Goal: Task Accomplishment & Management: Use online tool/utility

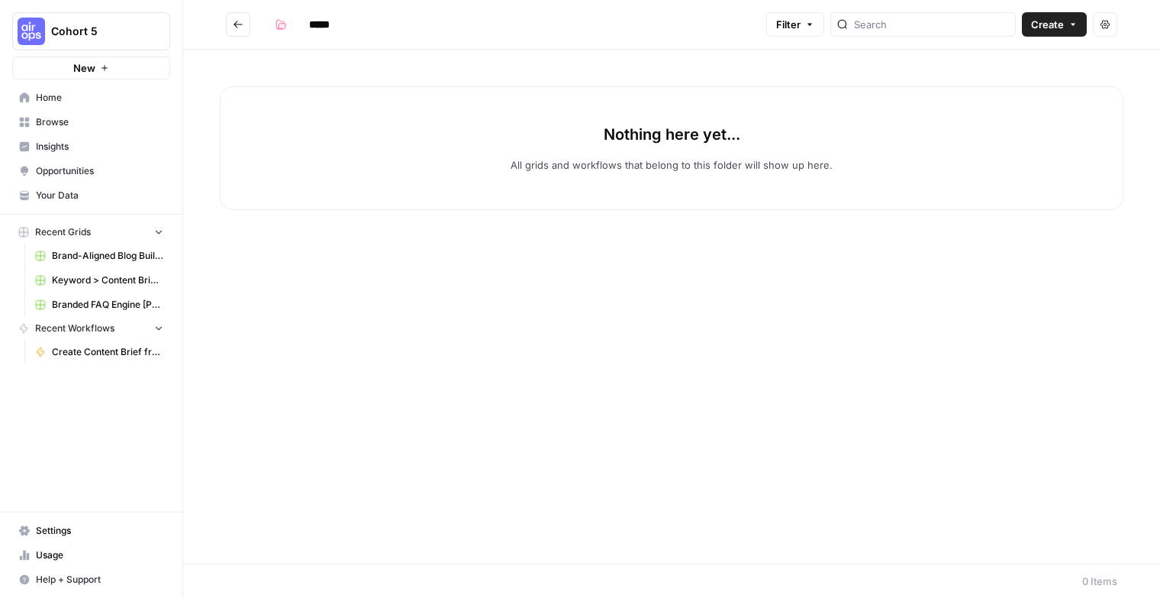
click at [137, 36] on span "Cohort 5" at bounding box center [97, 31] width 92 height 15
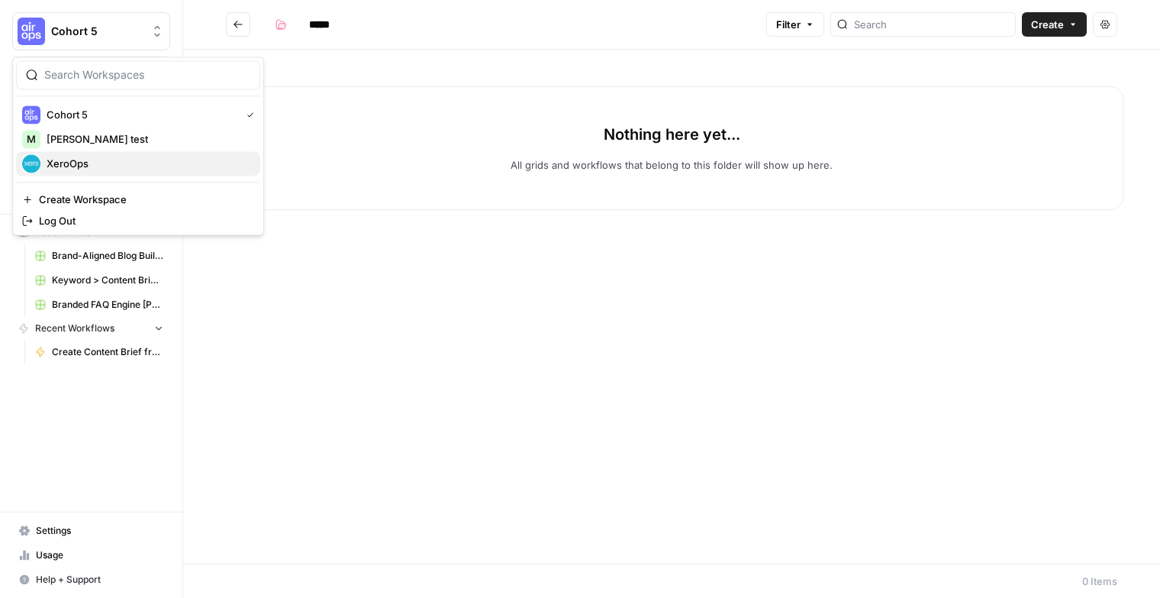
click at [116, 163] on span "XeroOps" at bounding box center [147, 163] width 201 height 15
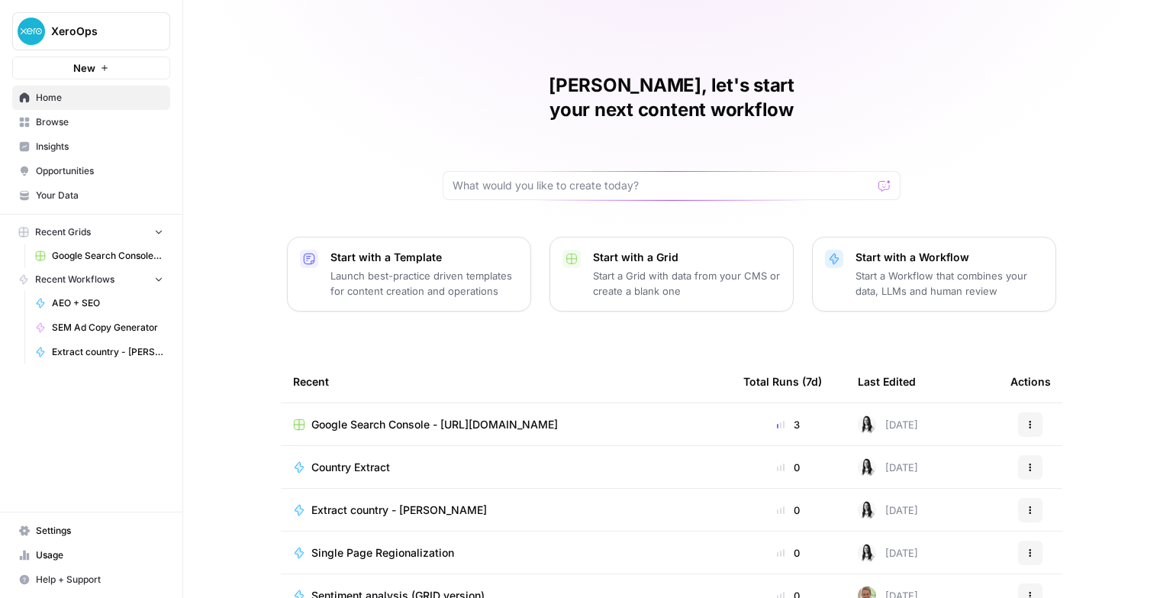
click at [415, 417] on span "Google Search Console - [URL][DOMAIN_NAME]" at bounding box center [434, 424] width 246 height 15
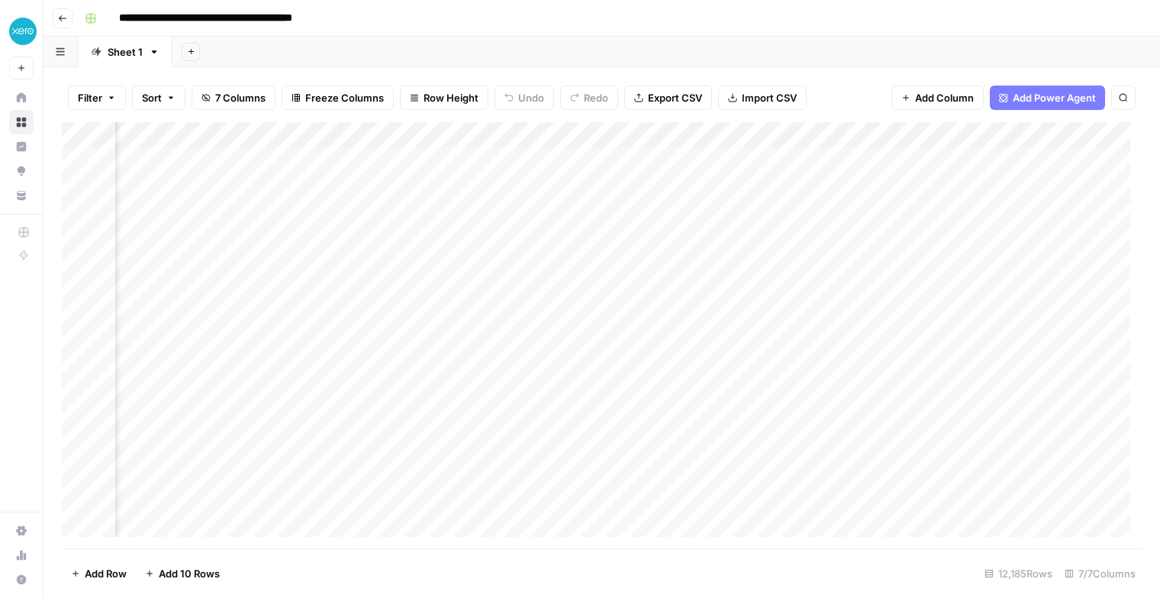
scroll to position [0, 282]
click at [922, 238] on div "Add Column" at bounding box center [602, 335] width 1080 height 426
click at [937, 234] on div "Add Column" at bounding box center [602, 335] width 1080 height 426
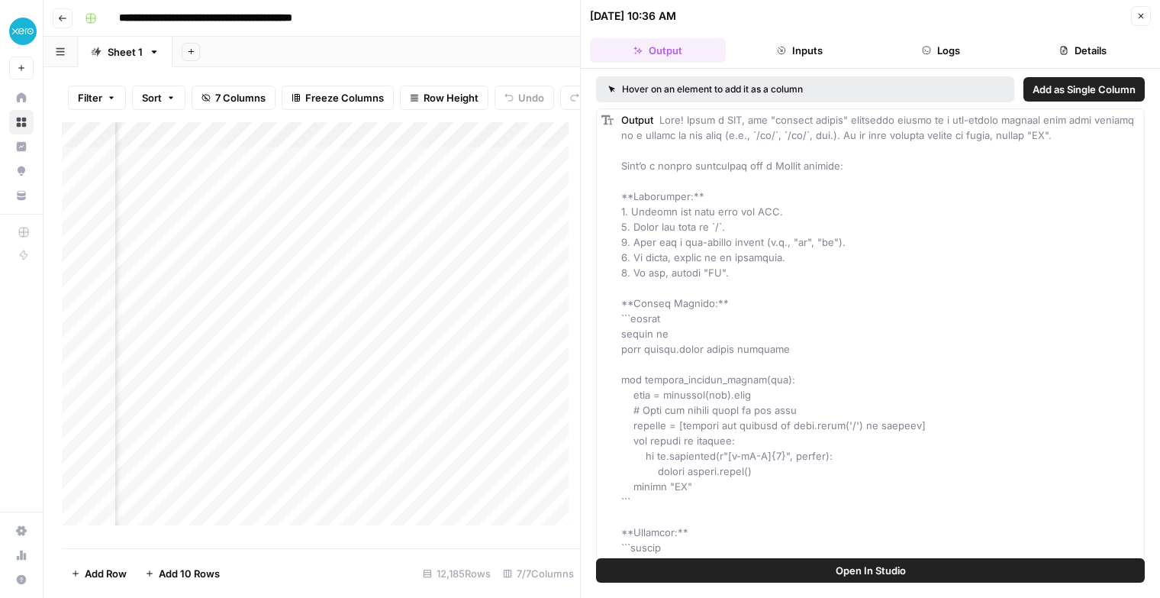
scroll to position [0, 843]
click at [453, 147] on div "Add Column" at bounding box center [321, 329] width 518 height 414
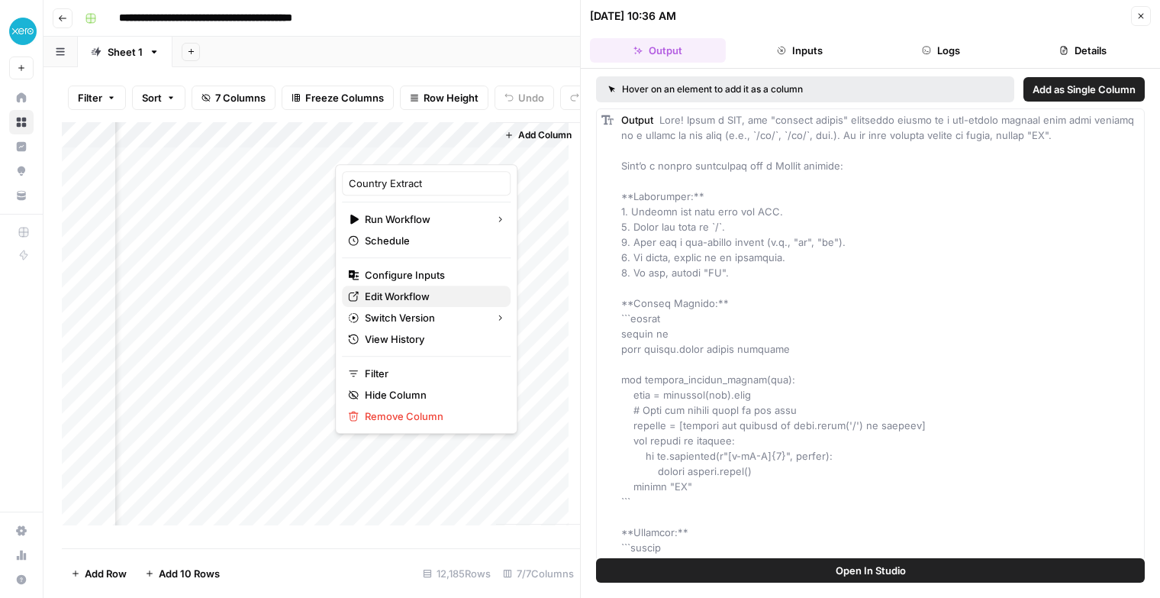
click at [420, 301] on span "Edit Workflow" at bounding box center [432, 295] width 134 height 15
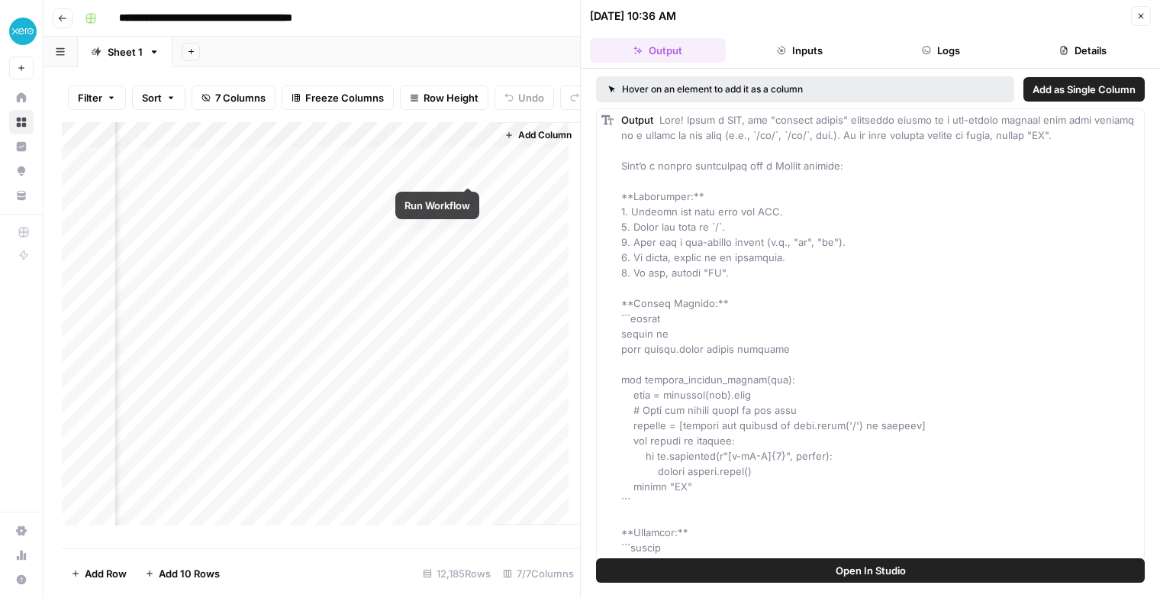
click at [467, 172] on div "Add Column" at bounding box center [321, 329] width 518 height 414
click at [1144, 6] on button "Close" at bounding box center [1141, 16] width 20 height 20
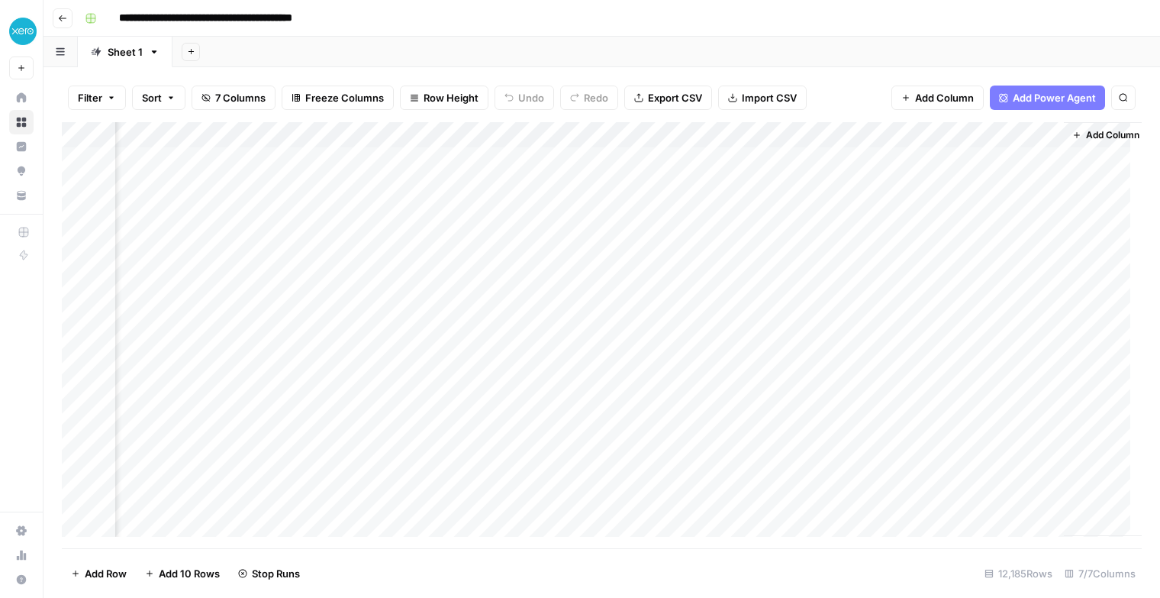
scroll to position [0, 282]
click at [928, 156] on div "Add Column" at bounding box center [602, 335] width 1080 height 426
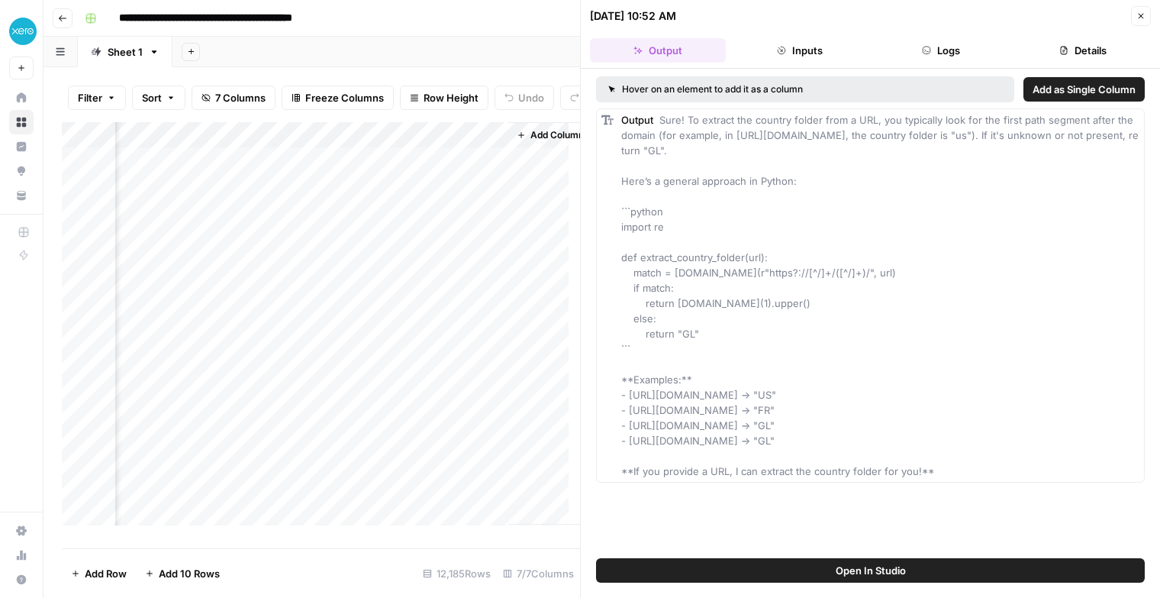
scroll to position [0, 843]
click at [446, 146] on div "Add Column" at bounding box center [321, 329] width 518 height 414
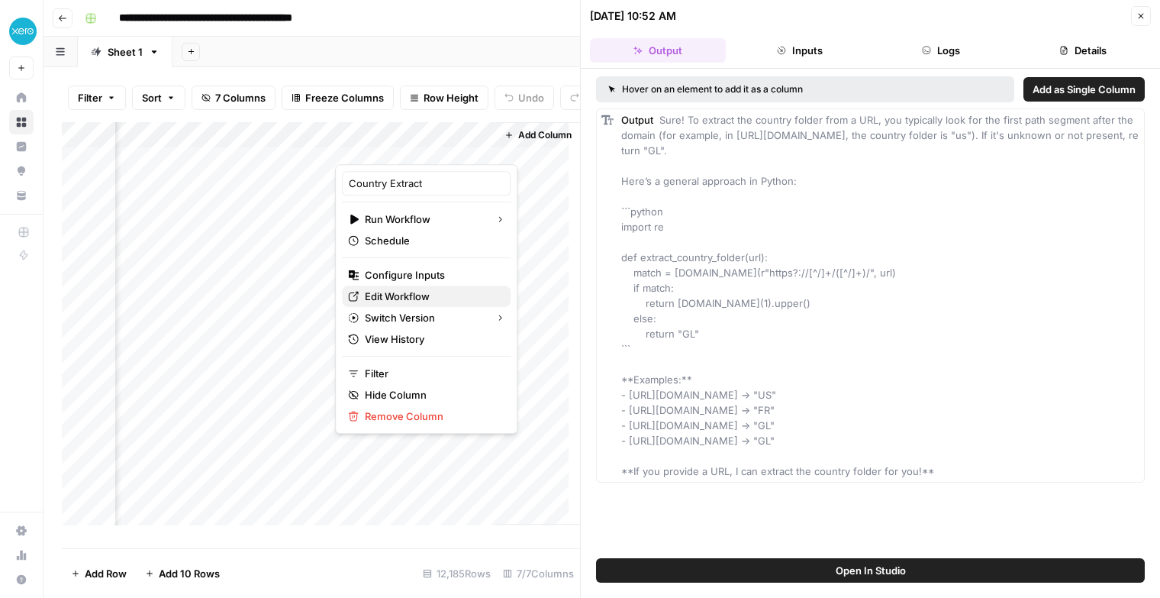
click at [409, 296] on span "Edit Workflow" at bounding box center [432, 295] width 134 height 15
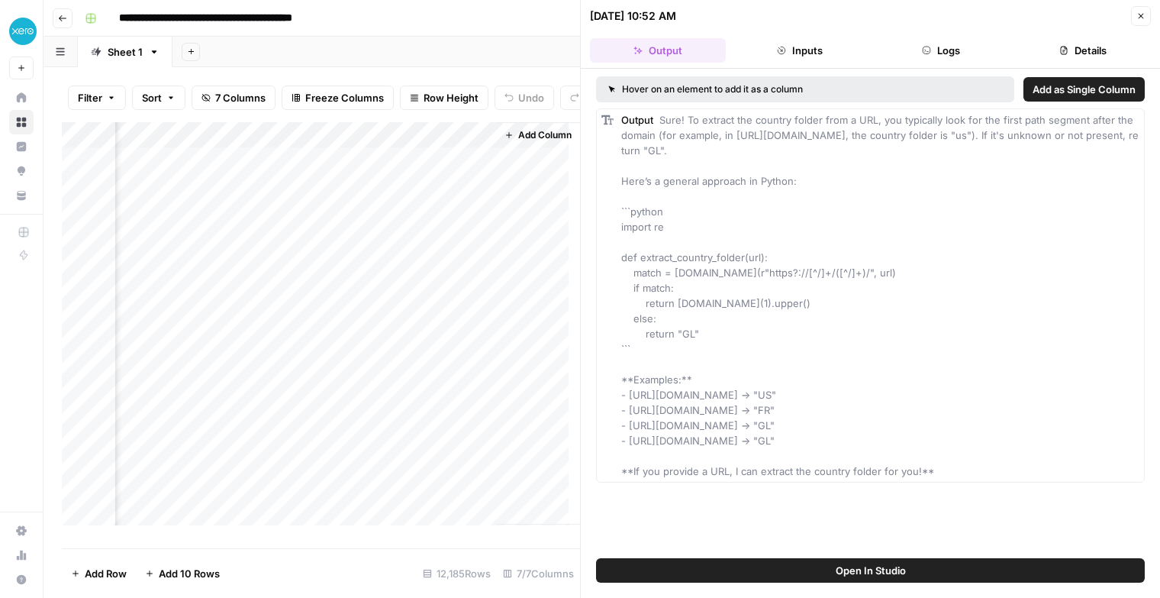
click at [63, 21] on icon "button" at bounding box center [62, 18] width 9 height 9
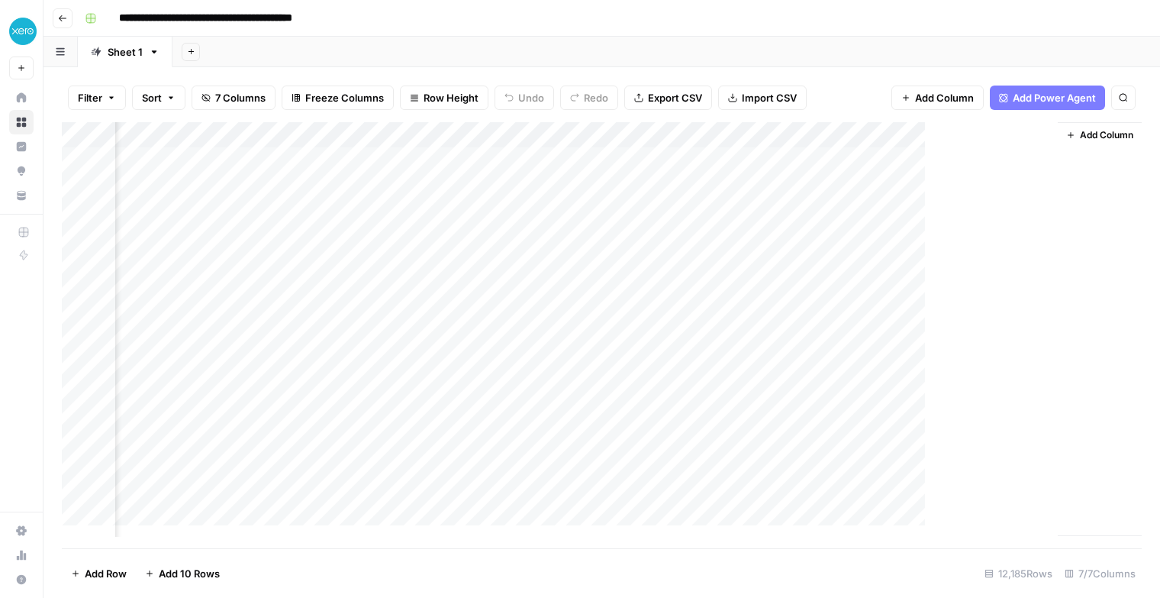
scroll to position [0, 263]
click at [63, 21] on icon "button" at bounding box center [62, 18] width 9 height 9
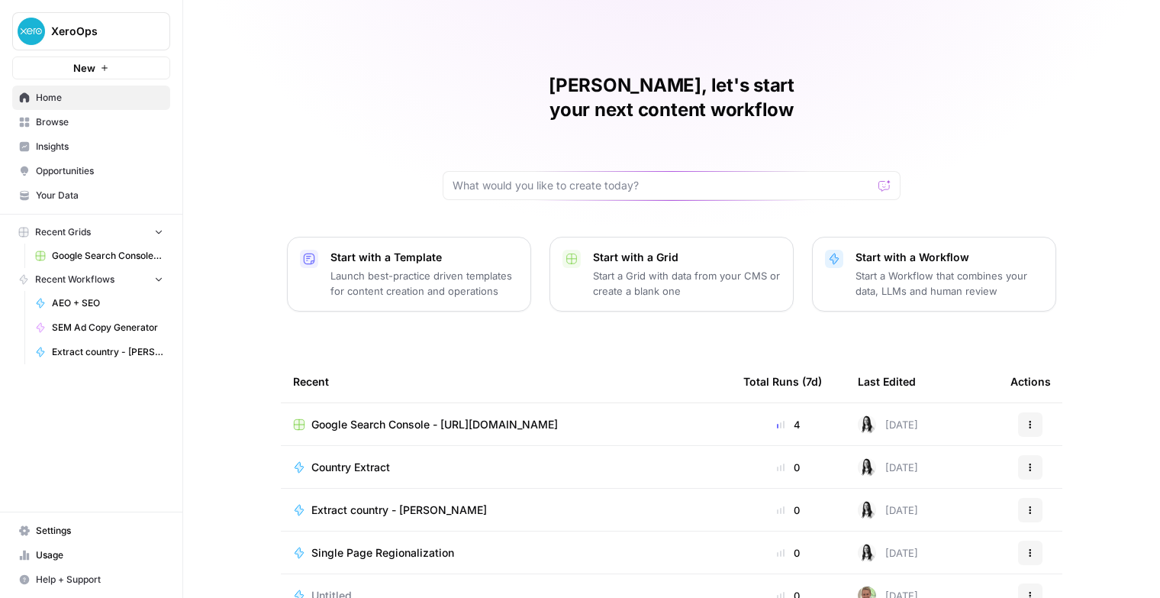
click at [66, 280] on span "Recent Workflows" at bounding box center [74, 279] width 79 height 14
click at [73, 143] on span "Insights" at bounding box center [99, 147] width 127 height 14
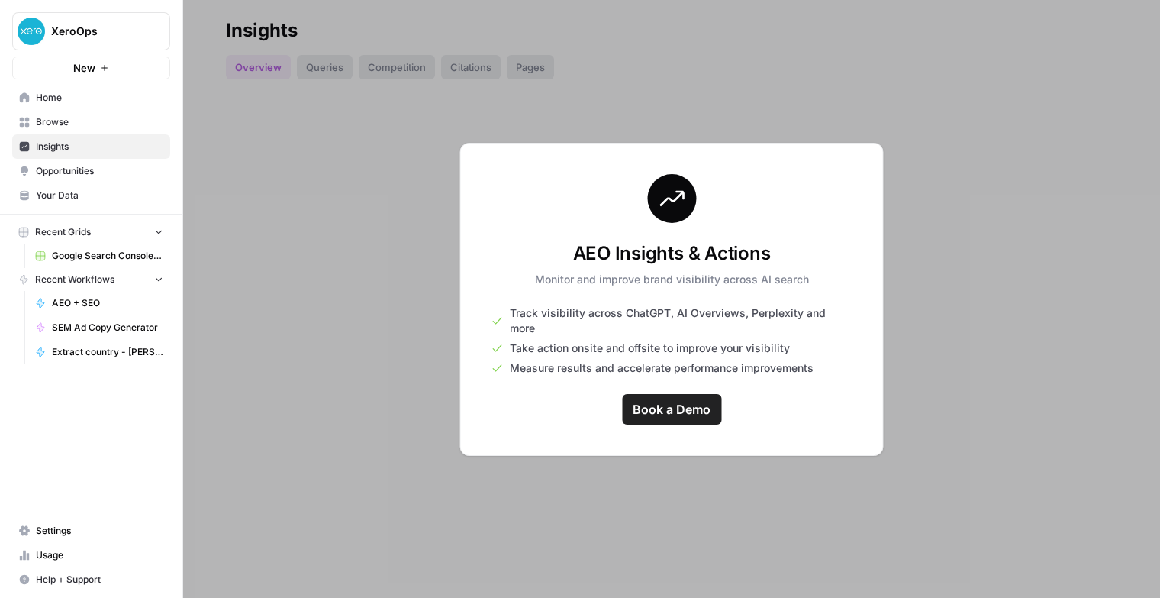
click at [84, 127] on span "Browse" at bounding box center [99, 122] width 127 height 14
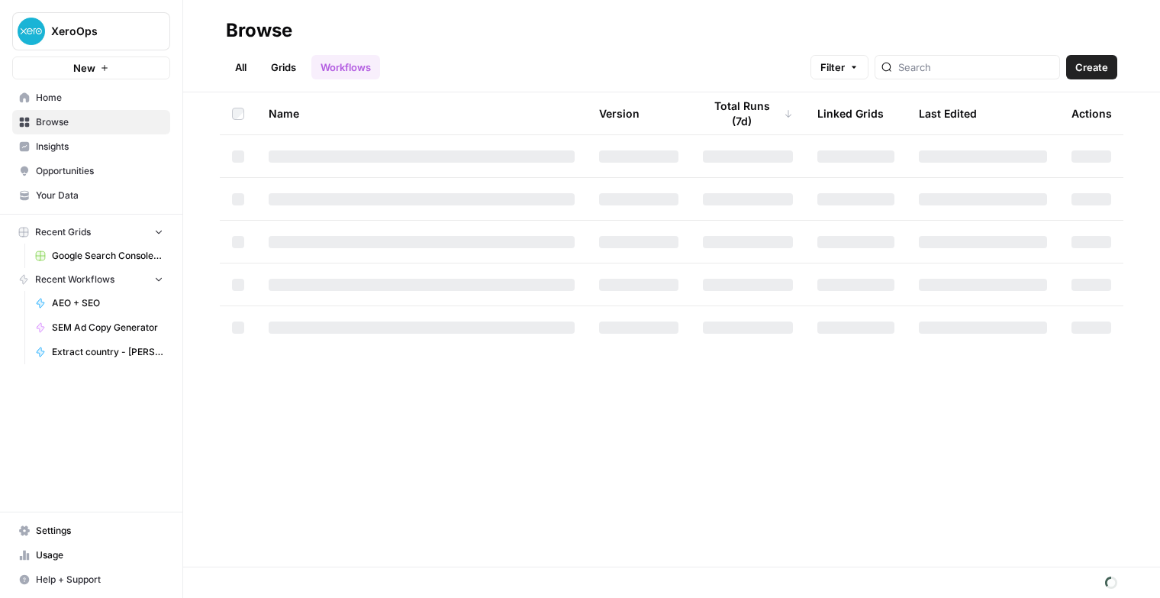
click at [79, 173] on span "Opportunities" at bounding box center [99, 171] width 127 height 14
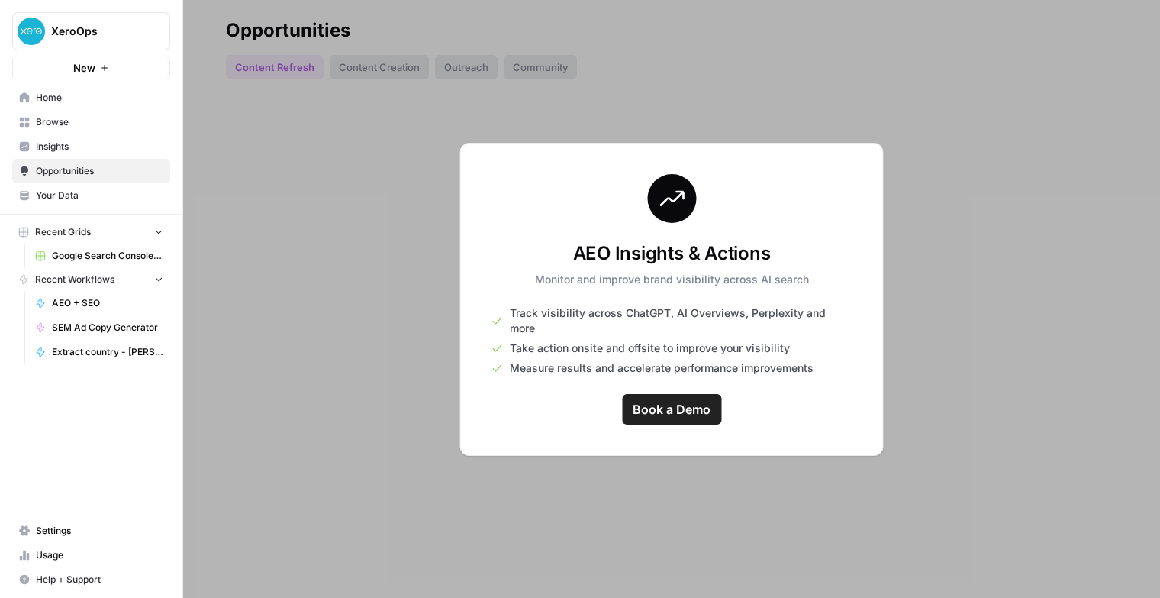
click at [67, 141] on span "Insights" at bounding box center [99, 147] width 127 height 14
click at [57, 118] on span "Browse" at bounding box center [99, 122] width 127 height 14
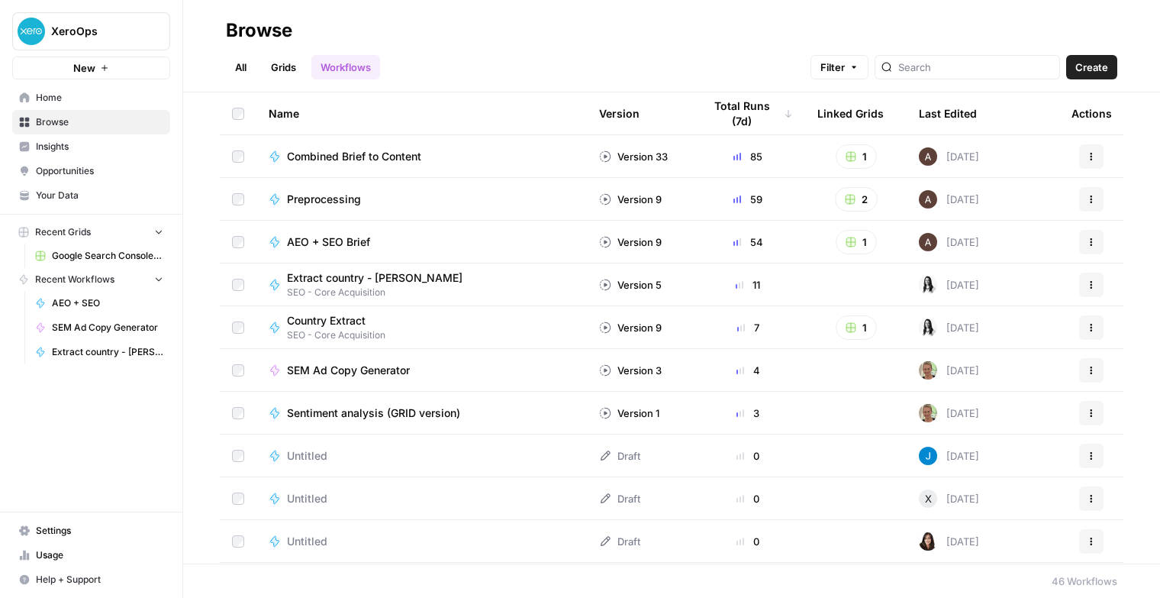
click at [296, 200] on span "Preprocessing" at bounding box center [324, 199] width 74 height 15
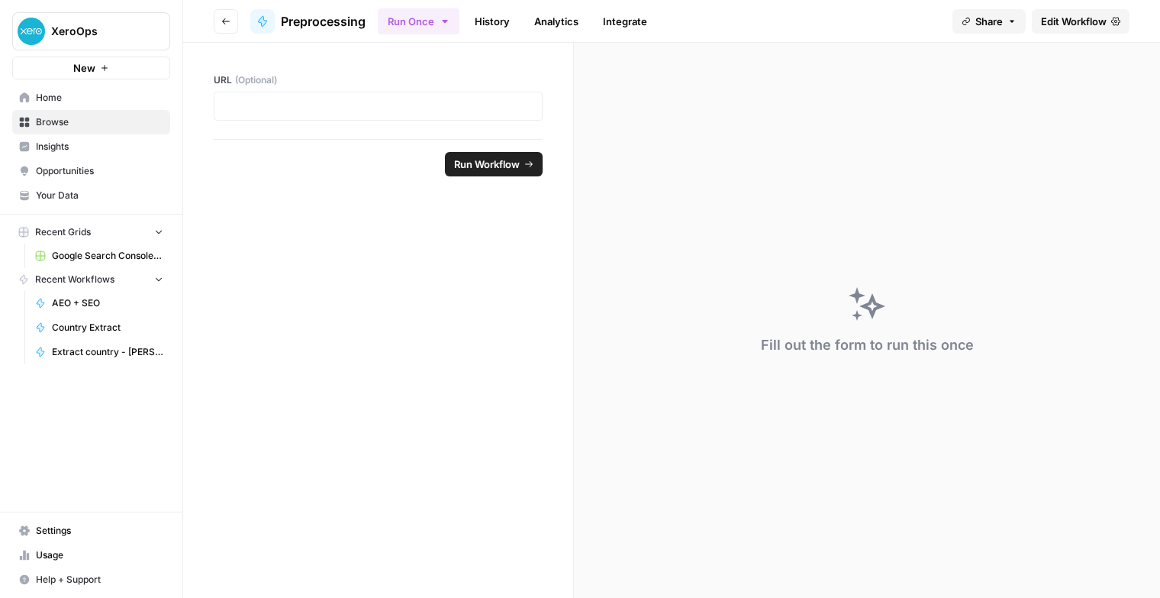
click at [1087, 18] on span "Edit Workflow" at bounding box center [1074, 21] width 66 height 15
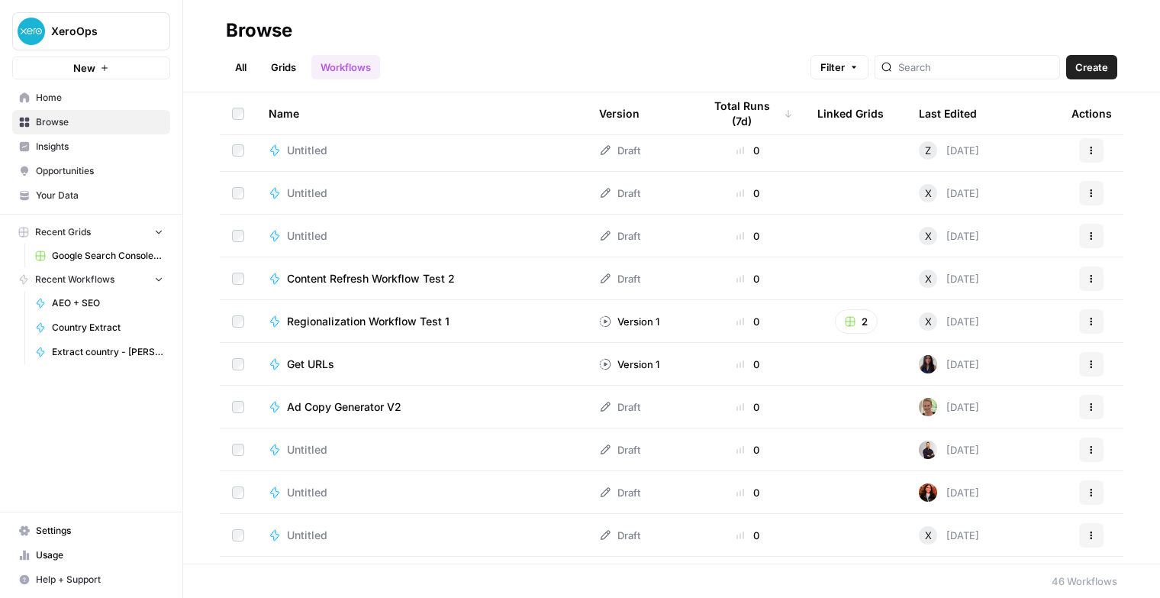
scroll to position [1047, 0]
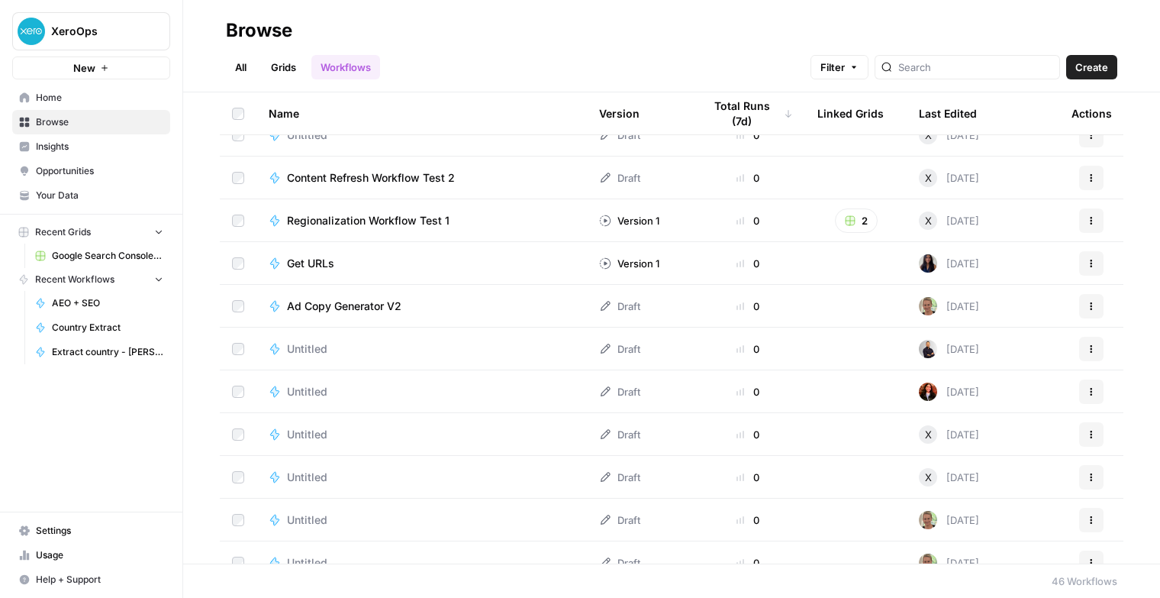
click at [1085, 217] on button "Actions" at bounding box center [1091, 220] width 24 height 24
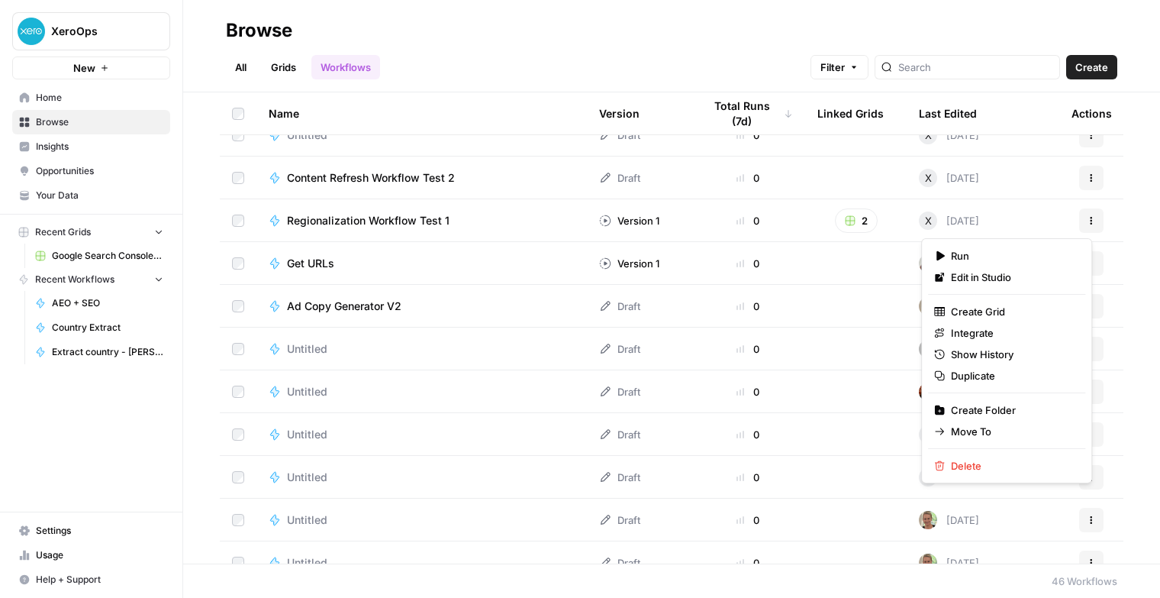
click at [488, 221] on div "Regionalization Workflow Test 1" at bounding box center [422, 220] width 306 height 15
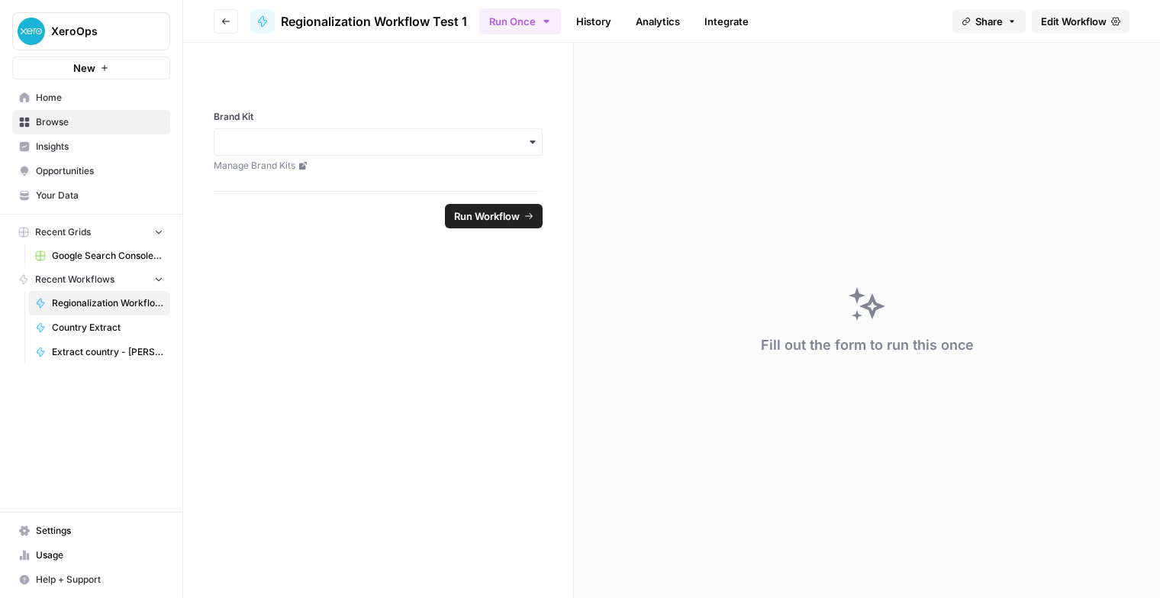
click at [1085, 20] on span "Edit Workflow" at bounding box center [1074, 21] width 66 height 15
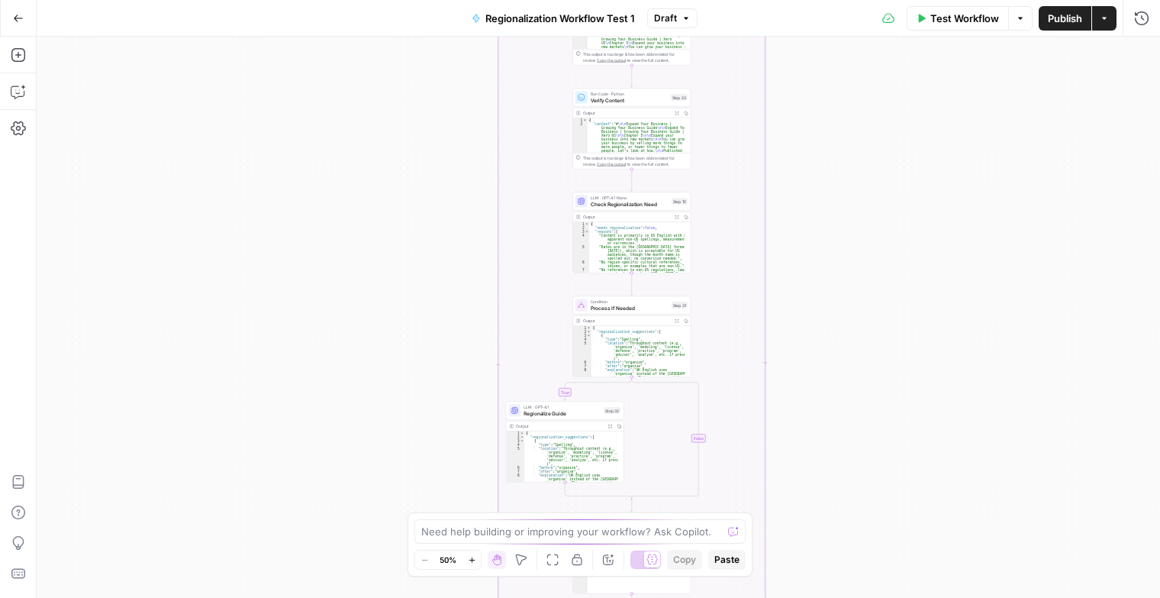
type textarea "**********"
click at [599, 236] on div "{ "needs_regionalization" : false , "reasons" : [ "Content is primarily in US E…" at bounding box center [636, 257] width 95 height 70
click at [639, 232] on div "{ "needs_regionalization" : false , "reasons" : [ "Content is primarily in US E…" at bounding box center [636, 257] width 95 height 70
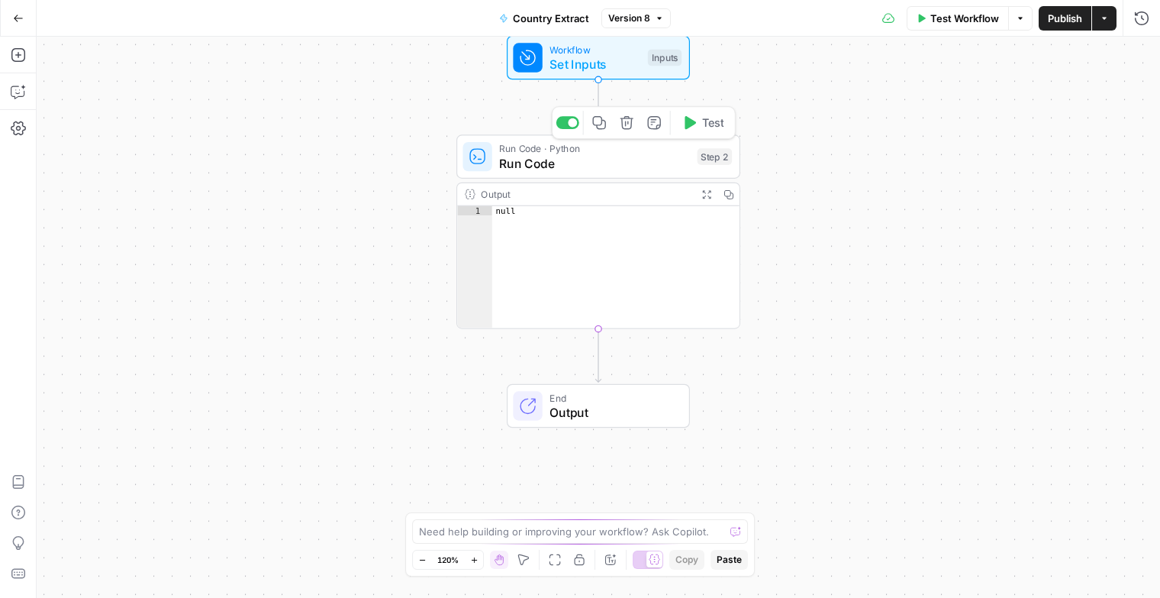
click at [520, 169] on span "Run Code" at bounding box center [594, 163] width 191 height 18
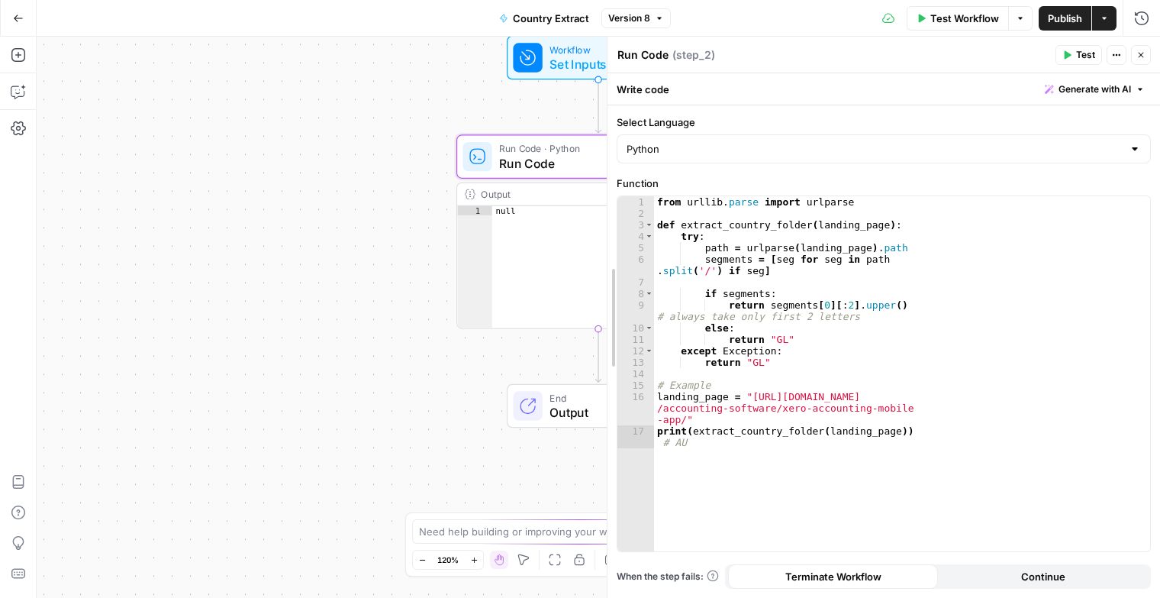
drag, startPoint x: 851, startPoint y: 298, endPoint x: 589, endPoint y: 509, distance: 336.5
click at [600, 509] on div at bounding box center [607, 317] width 15 height 561
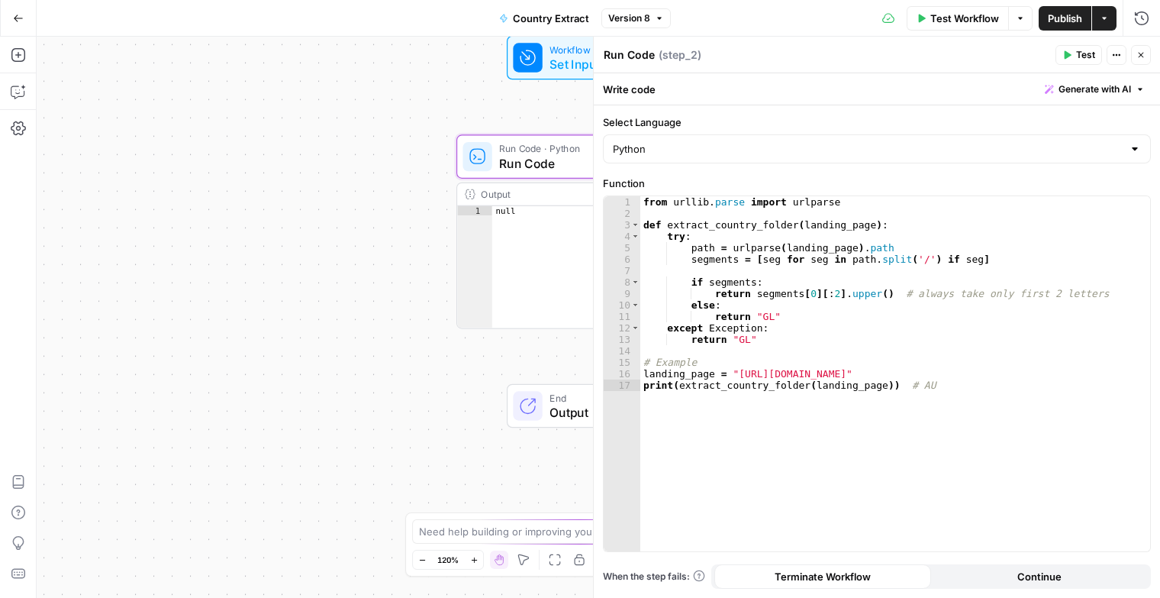
click at [987, 271] on div "from urllib . parse import urlparse def extract_country_folder ( landing_page )…" at bounding box center [895, 385] width 511 height 379
click at [360, 217] on div "Workflow Set Inputs Inputs Run Code · Python Run Code Step 2 Output Expand Outp…" at bounding box center [598, 317] width 1123 height 561
click at [565, 51] on span "Workflow" at bounding box center [594, 49] width 91 height 14
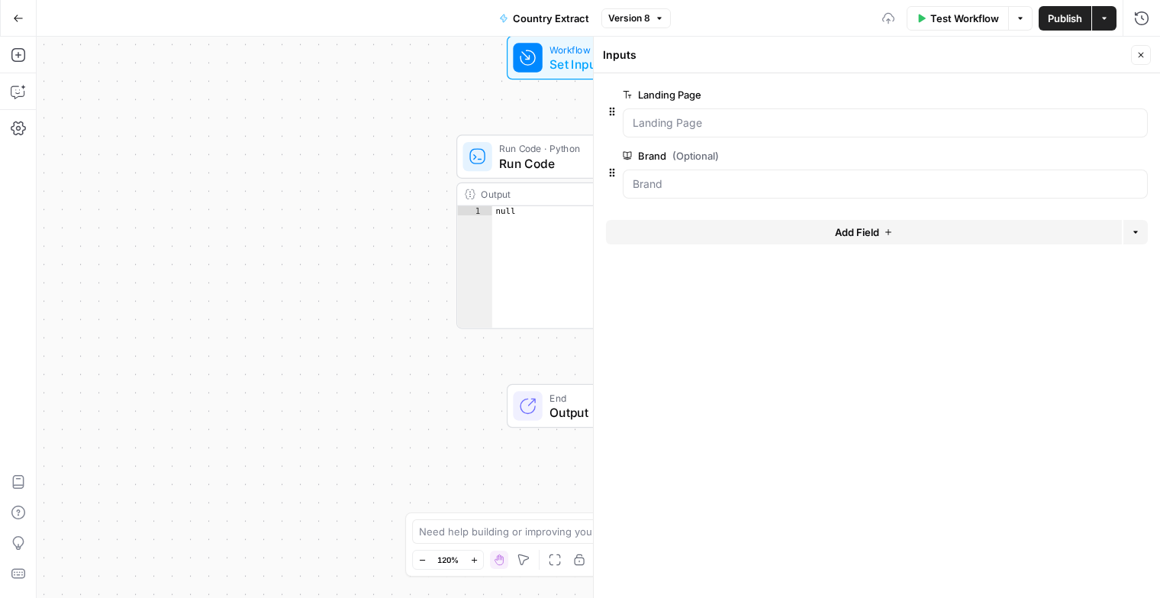
click at [971, 15] on span "Test Workflow" at bounding box center [964, 18] width 69 height 15
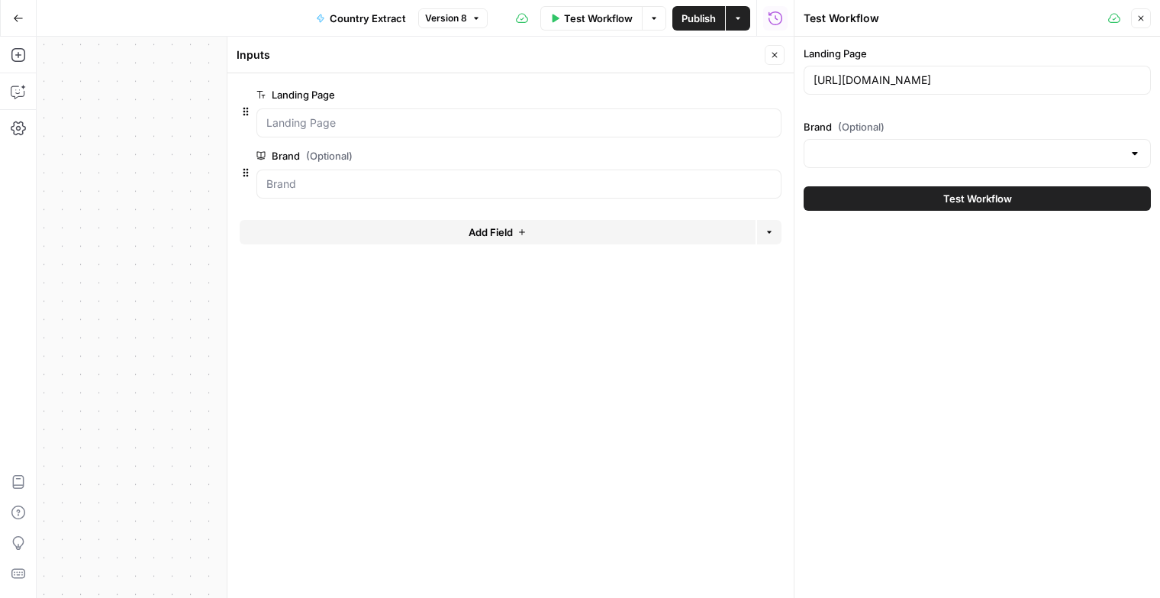
click at [937, 207] on button "Test Workflow" at bounding box center [977, 198] width 347 height 24
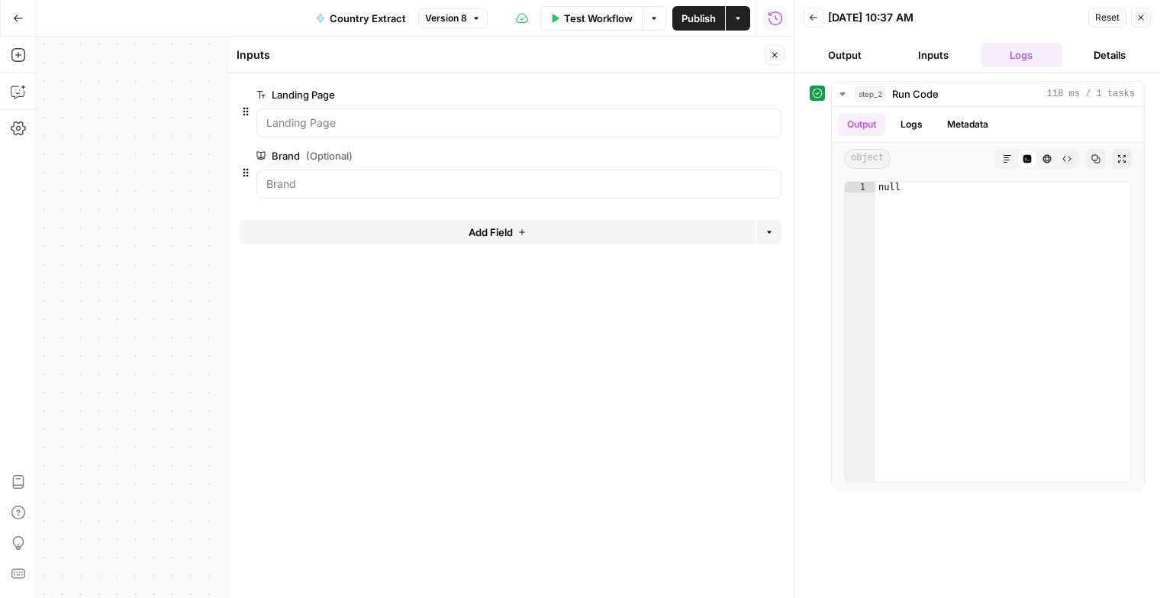
click at [124, 208] on div "Workflow Set Inputs Inputs Run Code · Python Run Code Step 2 Output Expand Outp…" at bounding box center [415, 317] width 757 height 561
click at [775, 53] on icon "button" at bounding box center [774, 54] width 9 height 9
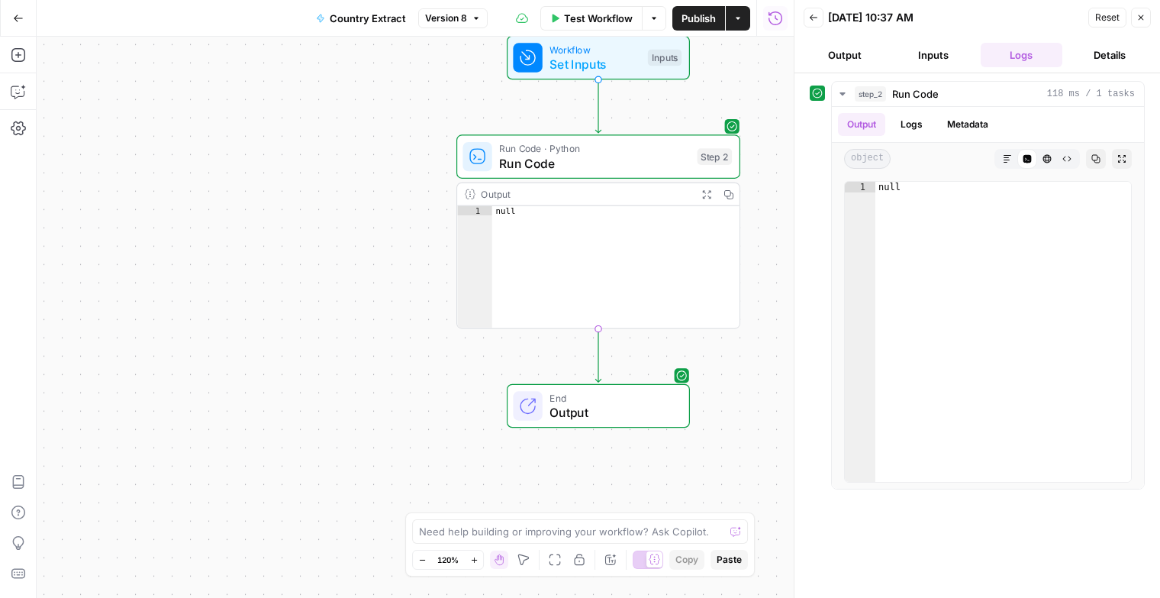
click at [527, 154] on span "Run Code" at bounding box center [594, 163] width 191 height 18
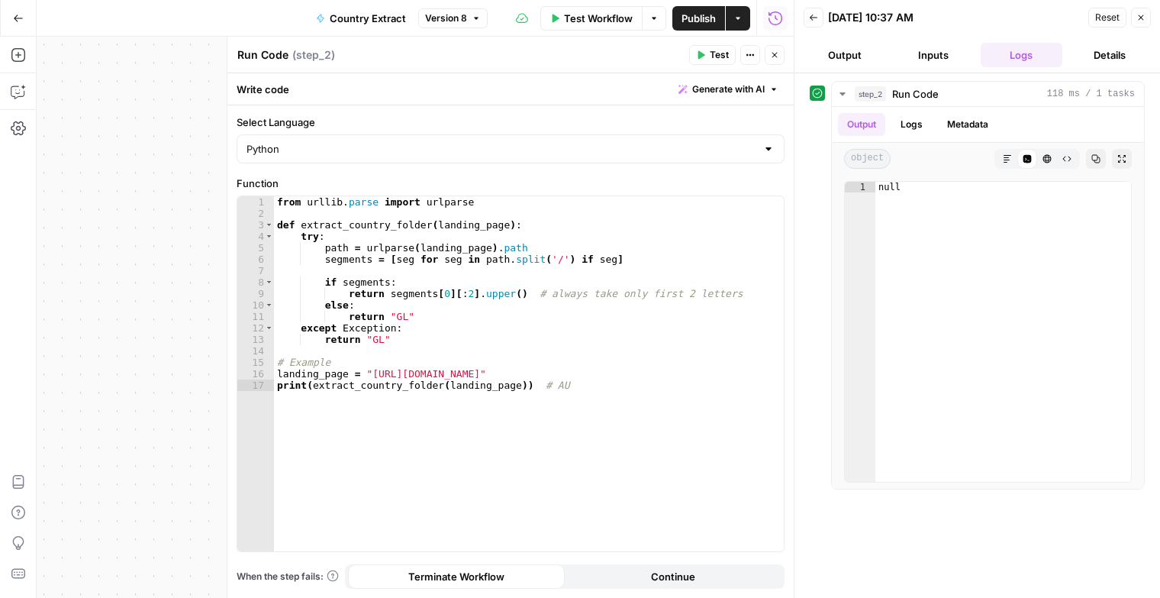
click at [113, 279] on div "Workflow Set Inputs Inputs Run Code · Python Run Code Step 2 Output Expand Outp…" at bounding box center [415, 317] width 757 height 561
click at [18, 53] on icon "button" at bounding box center [18, 55] width 14 height 14
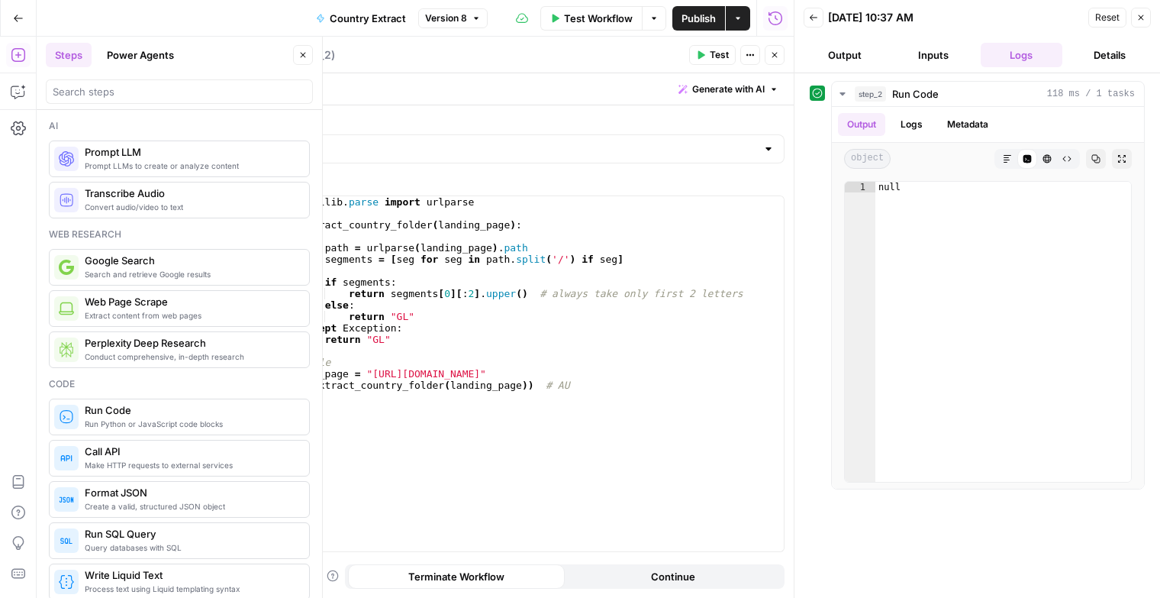
click at [181, 164] on span "Prompt LLMs to create or analyze content" at bounding box center [191, 165] width 212 height 12
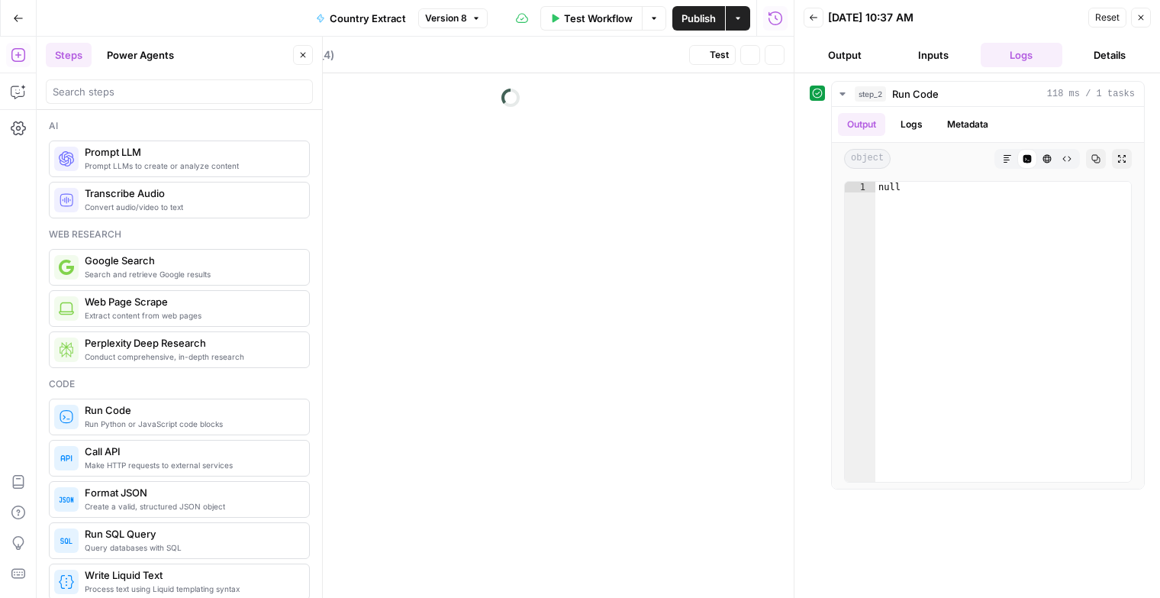
type textarea "Prompt LLM"
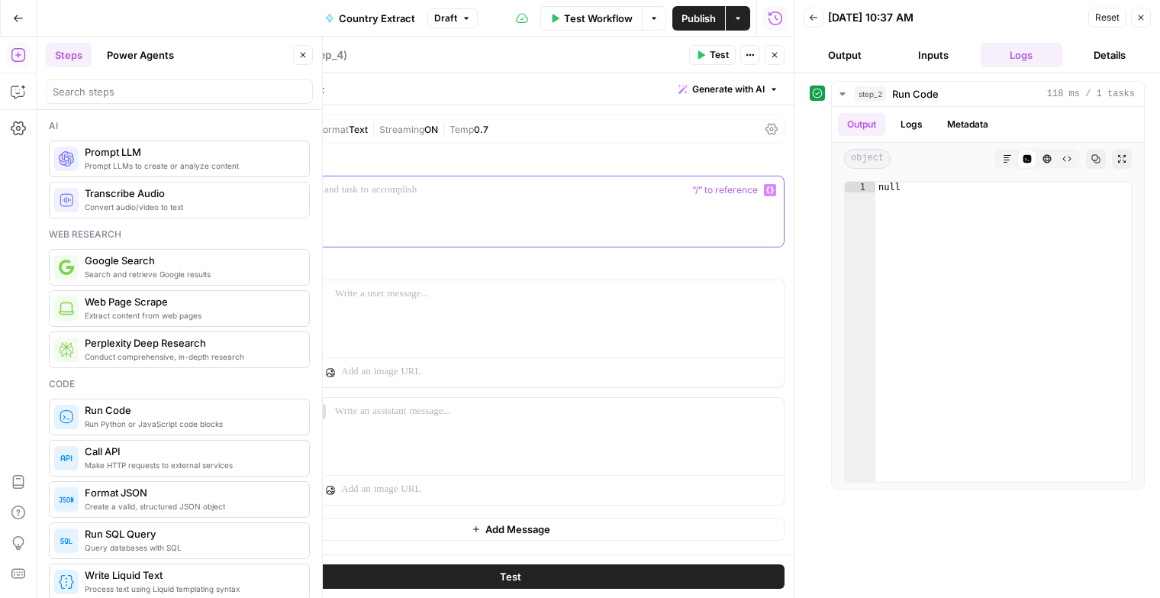
click at [440, 205] on div at bounding box center [510, 211] width 546 height 70
click at [328, 201] on div at bounding box center [321, 317] width 15 height 561
click at [363, 199] on div at bounding box center [510, 211] width 546 height 70
click at [773, 192] on icon "button" at bounding box center [770, 190] width 8 height 8
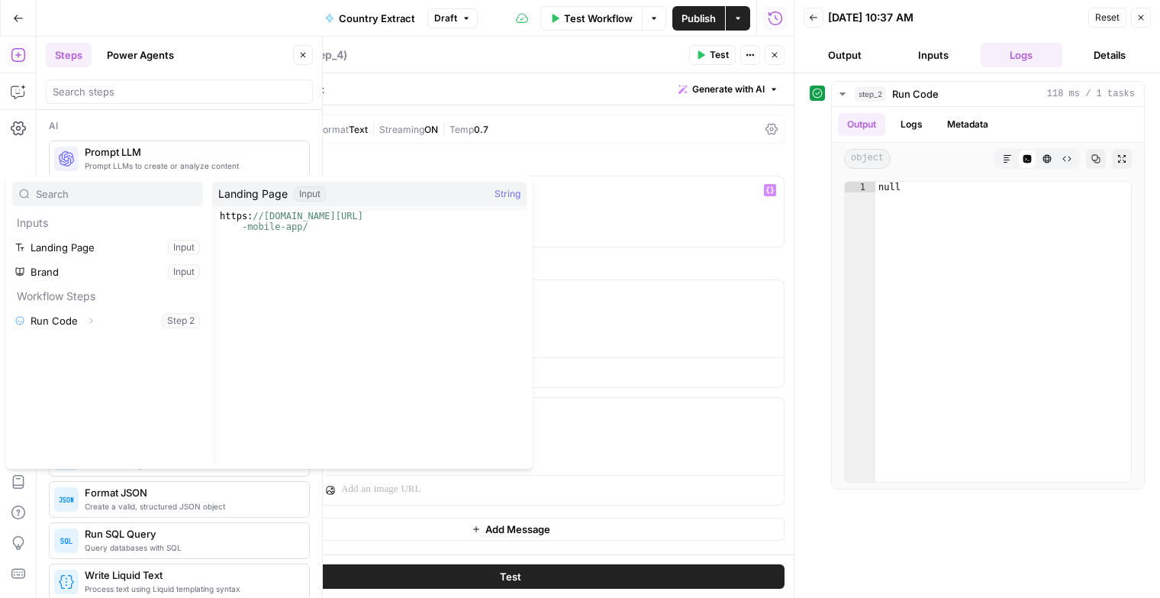
click at [247, 195] on span "Landing Page" at bounding box center [252, 193] width 69 height 15
click at [86, 253] on button "Select variable Landing Page" at bounding box center [107, 247] width 191 height 24
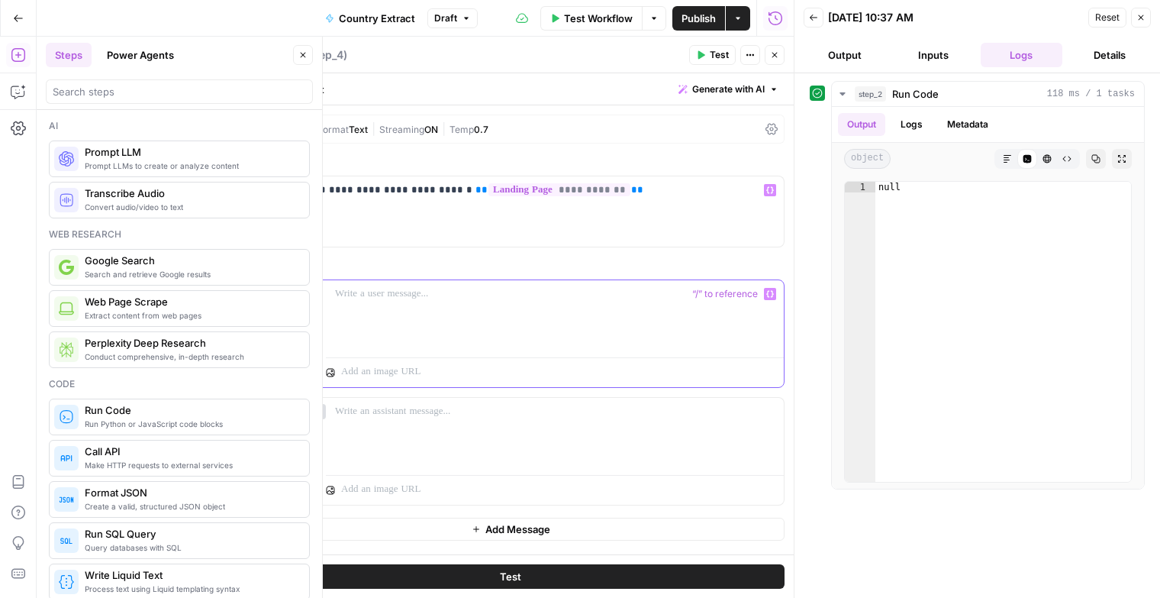
click at [340, 299] on p at bounding box center [555, 293] width 440 height 15
click at [401, 437] on div at bounding box center [555, 433] width 458 height 70
click at [777, 56] on icon "button" at bounding box center [774, 54] width 9 height 9
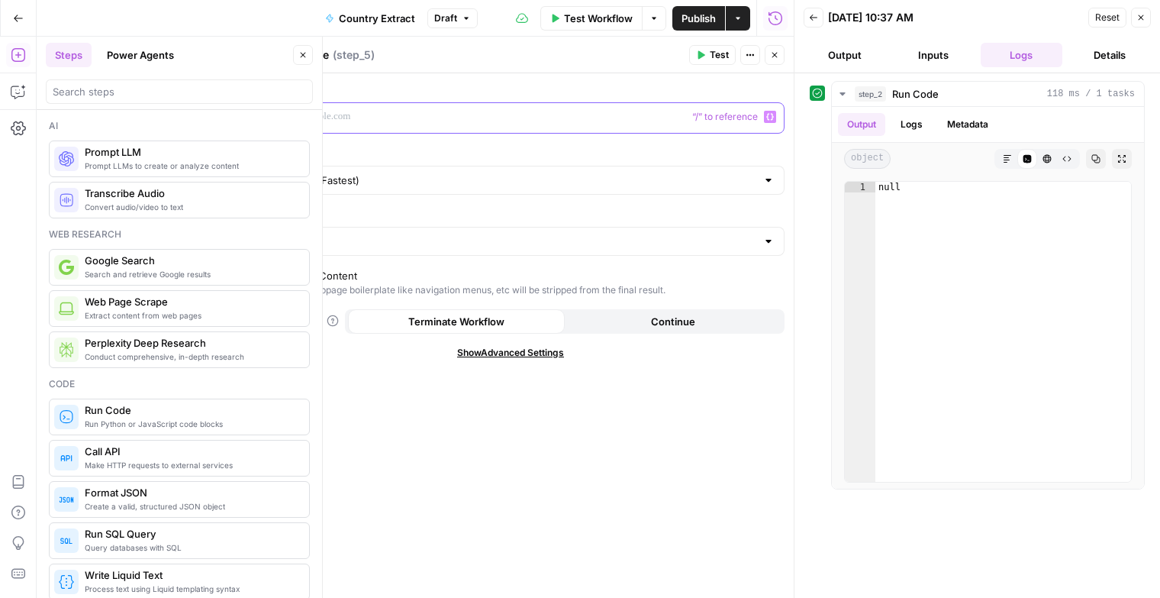
click at [501, 106] on div at bounding box center [498, 118] width 522 height 30
click at [767, 117] on icon "button" at bounding box center [770, 117] width 8 height 7
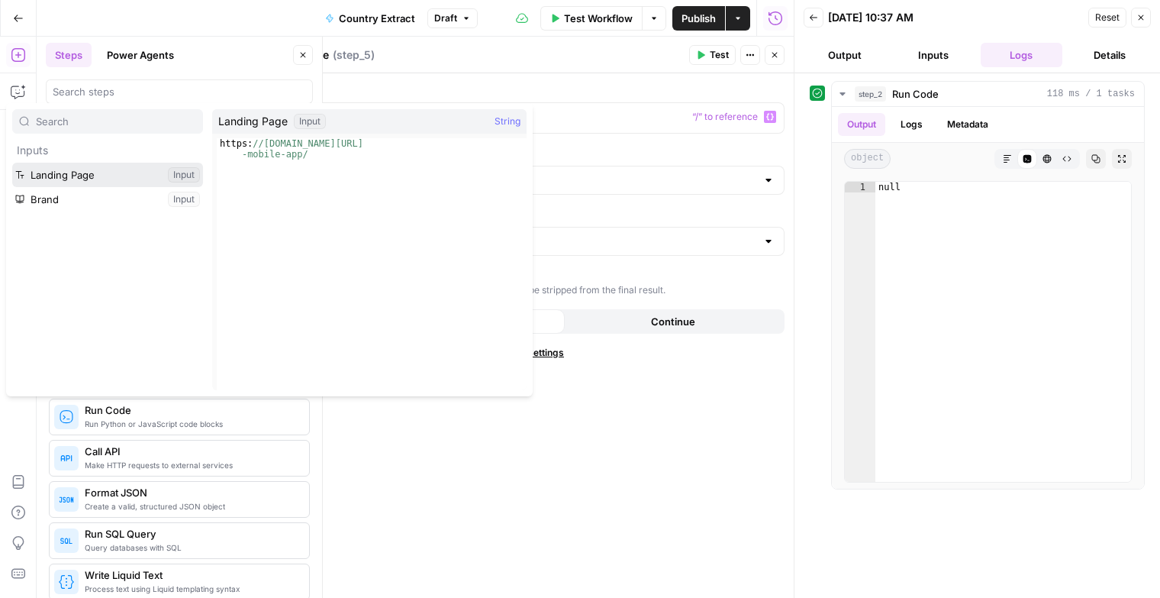
click at [63, 164] on button "Select variable Landing Page" at bounding box center [107, 175] width 191 height 24
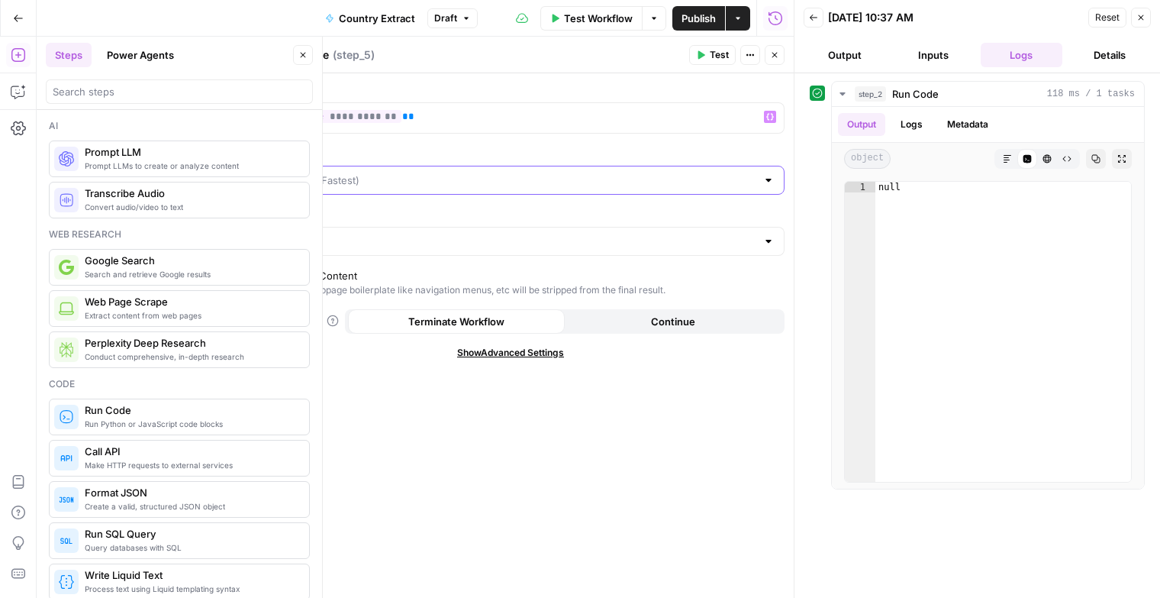
click at [385, 177] on input "Scraping Method" at bounding box center [501, 179] width 510 height 15
type input "Quick Capture (Fastest)"
click at [372, 152] on label "Scraping Method" at bounding box center [511, 153] width 548 height 15
click at [372, 172] on input "Quick Capture (Fastest)" at bounding box center [501, 179] width 510 height 15
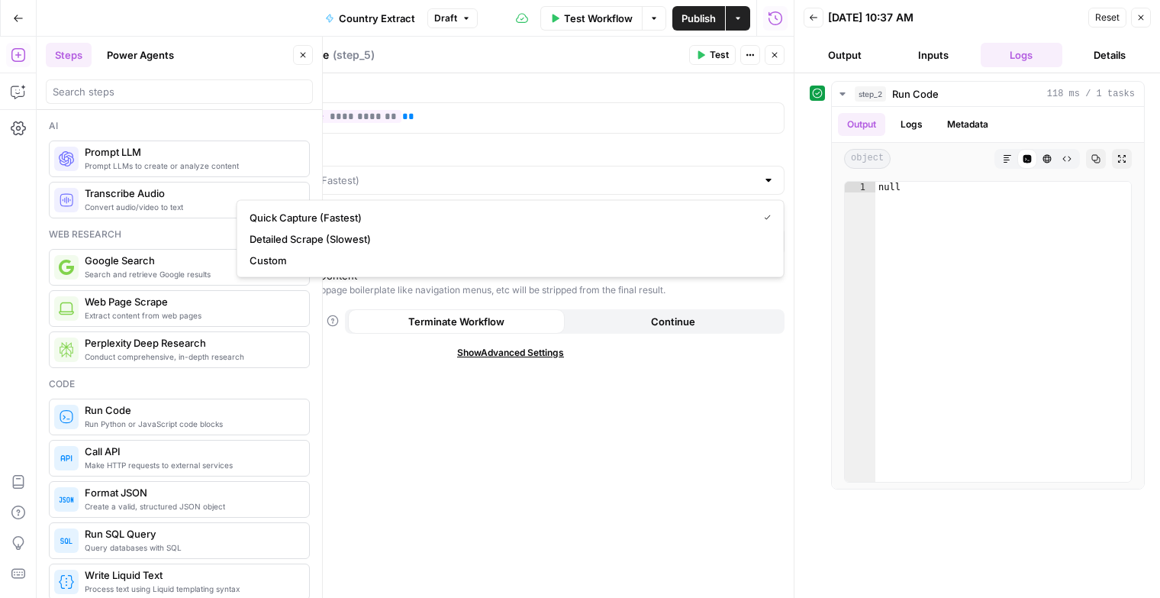
type input "Quick Capture (Fastest)"
click at [408, 386] on div "**********" at bounding box center [510, 335] width 566 height 524
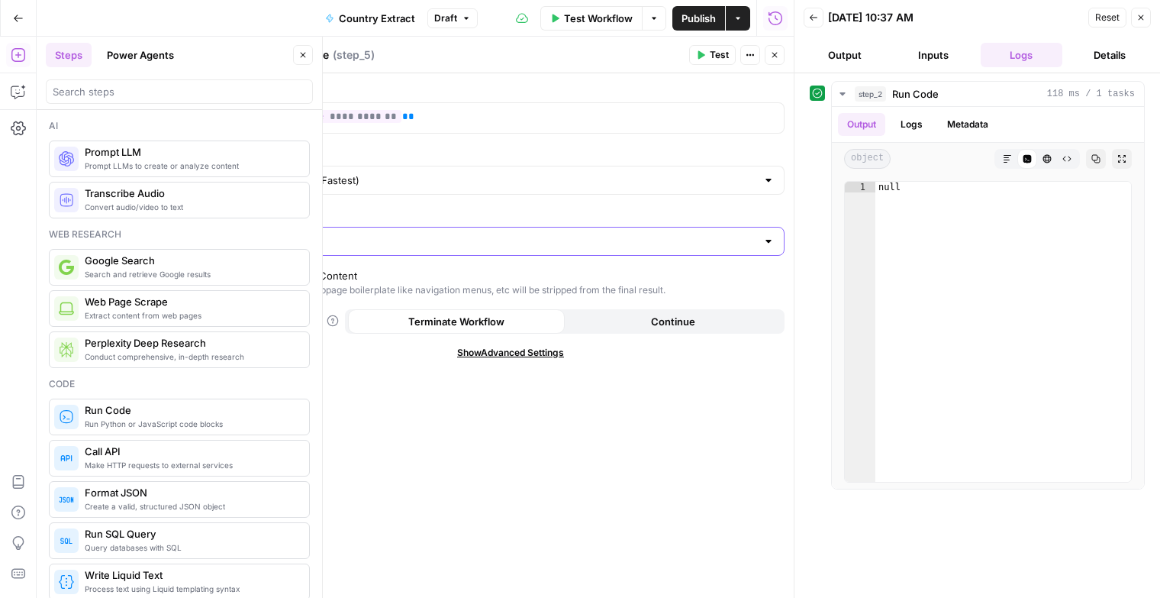
click at [293, 240] on input "Render Output As" at bounding box center [501, 241] width 510 height 15
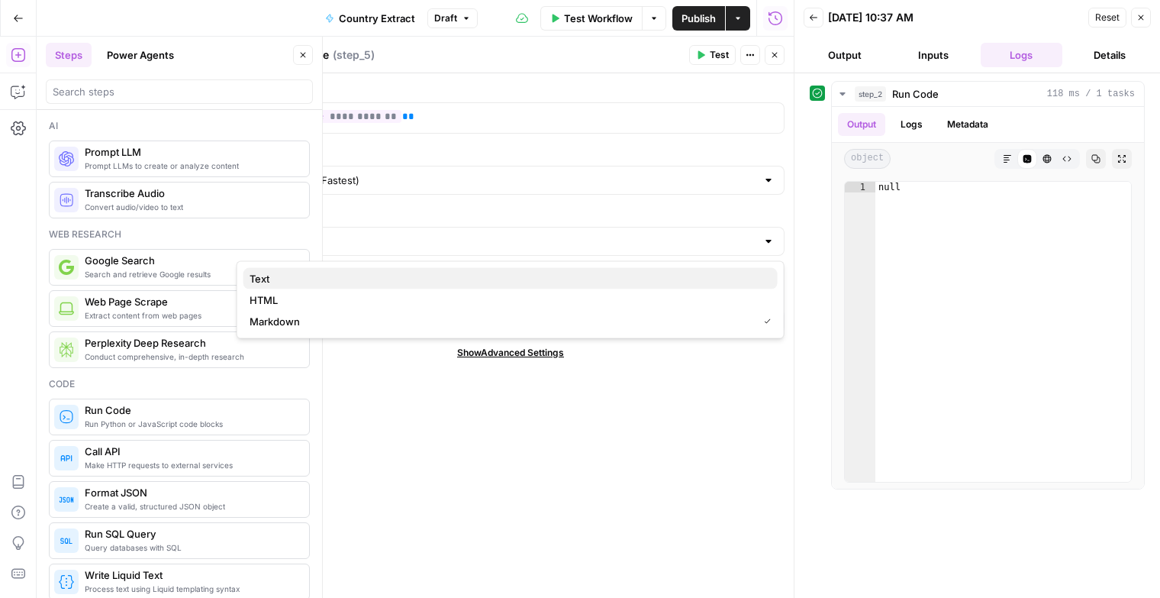
click at [279, 279] on span "Text" at bounding box center [508, 278] width 516 height 15
type input "Text"
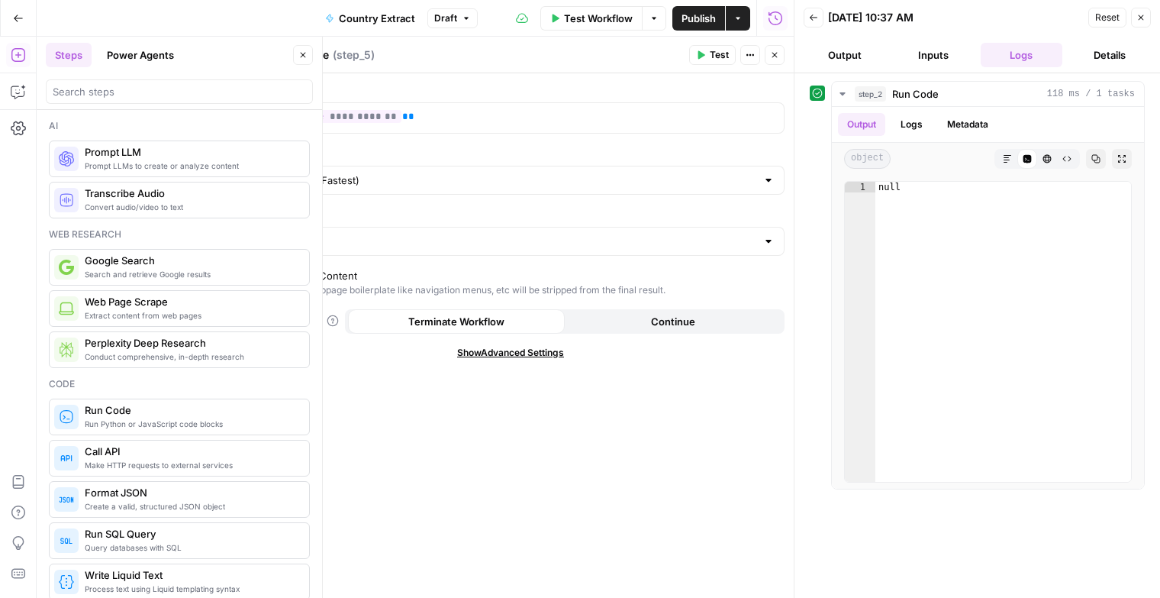
click at [620, 317] on button "Continue" at bounding box center [673, 321] width 217 height 24
click at [699, 16] on span "Publish" at bounding box center [698, 18] width 34 height 15
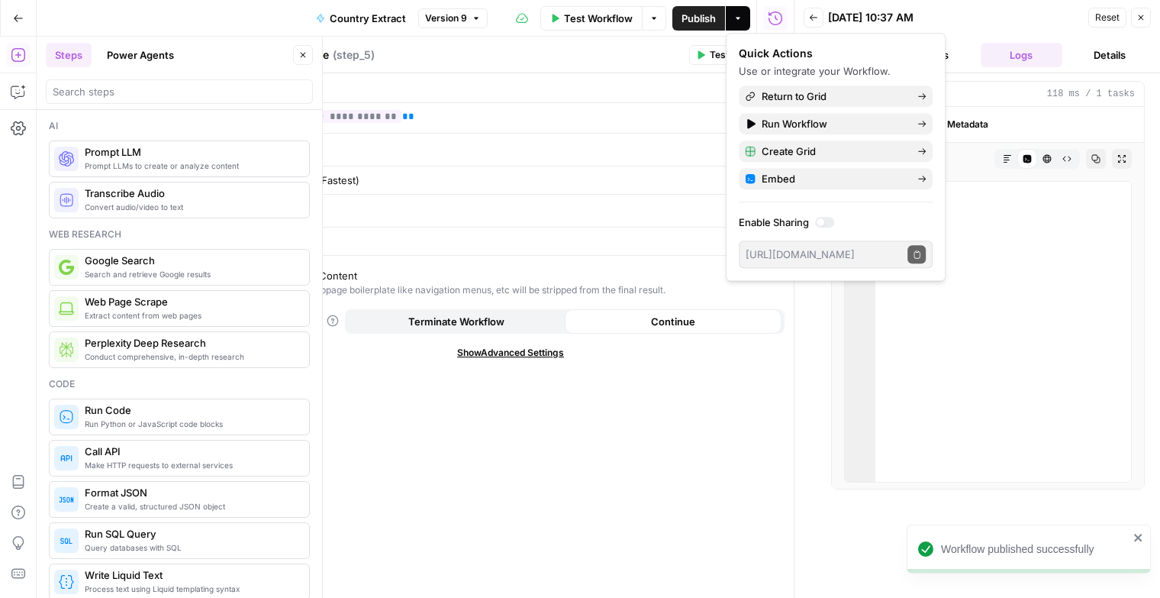
click at [594, 18] on span "Test Workflow" at bounding box center [598, 18] width 69 height 15
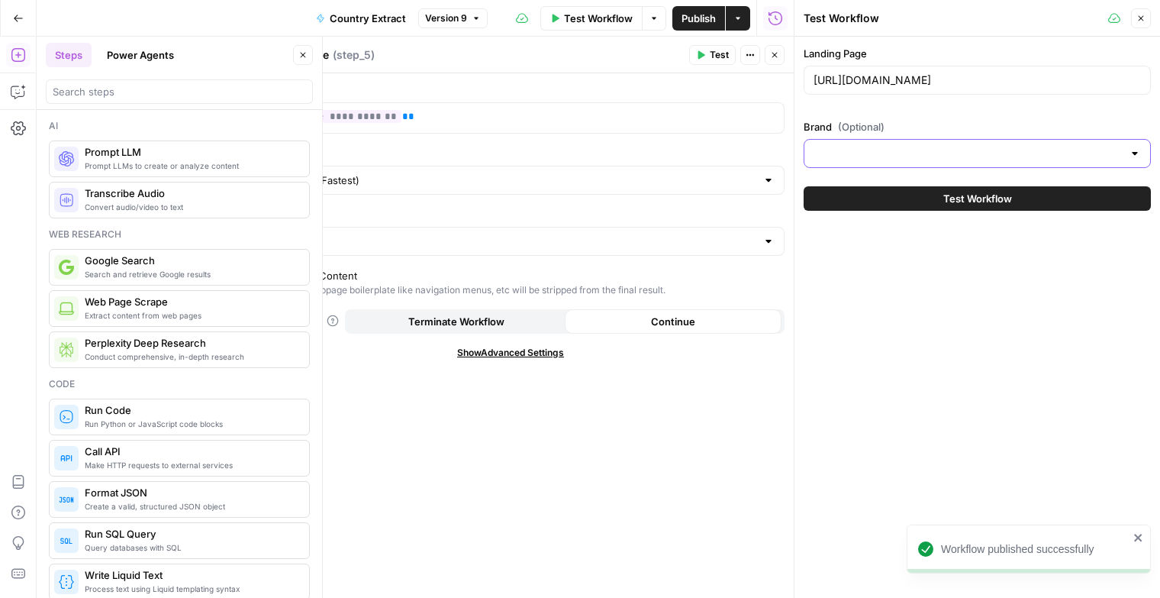
click at [898, 149] on input "Brand (Optional)" at bounding box center [968, 153] width 309 height 15
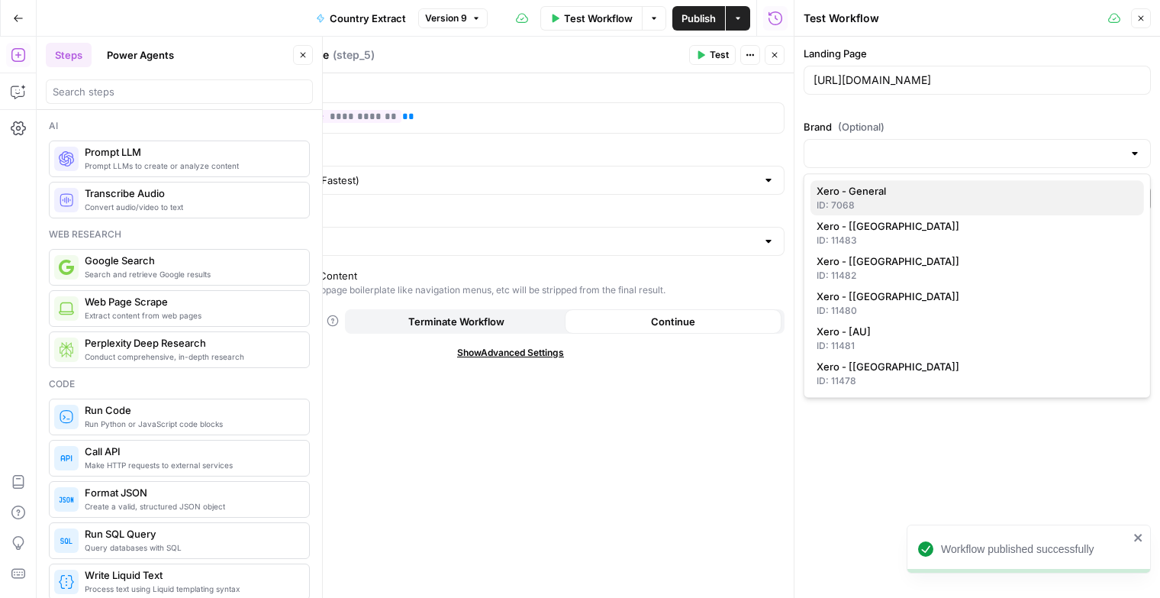
click at [881, 196] on span "Xero - General" at bounding box center [974, 190] width 315 height 15
type input "Xero - General"
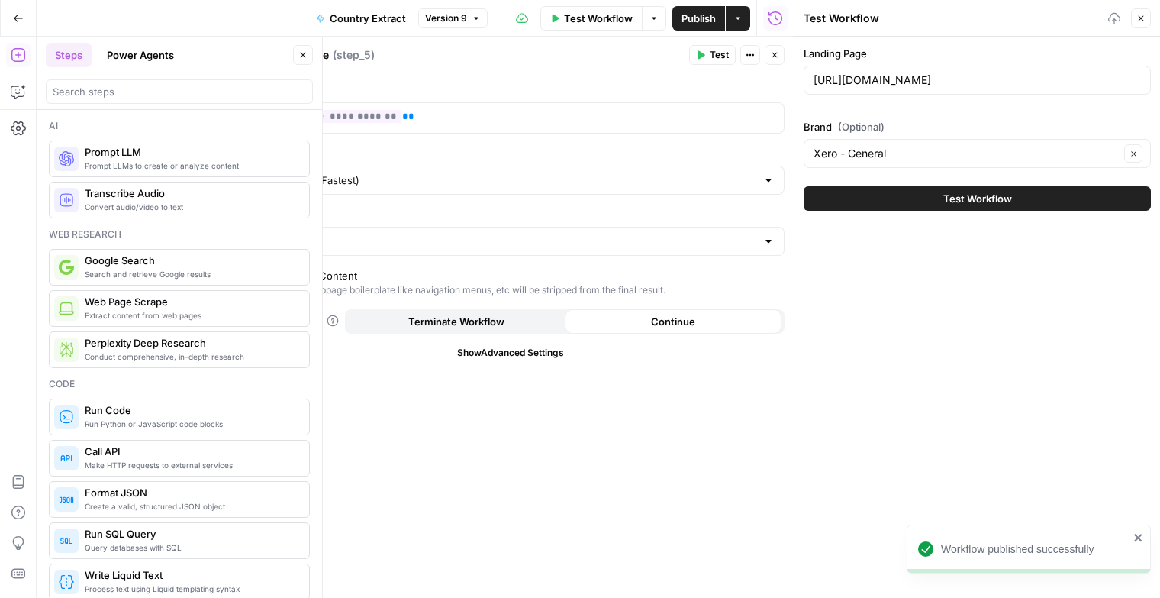
click at [894, 203] on button "Test Workflow" at bounding box center [977, 198] width 347 height 24
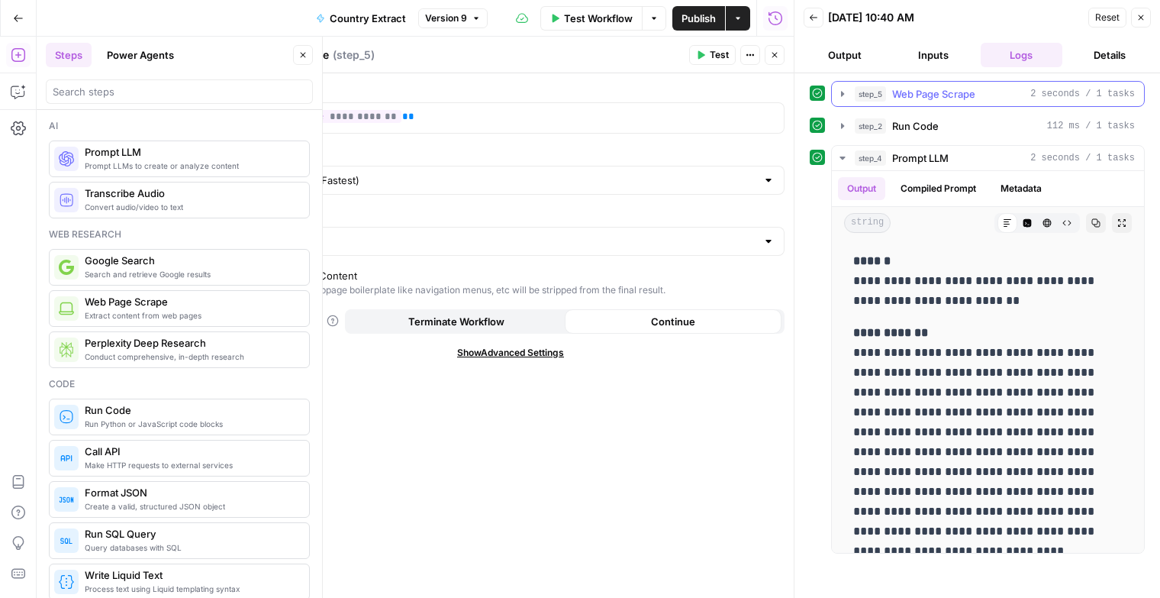
click at [845, 98] on icon "button" at bounding box center [842, 94] width 12 height 12
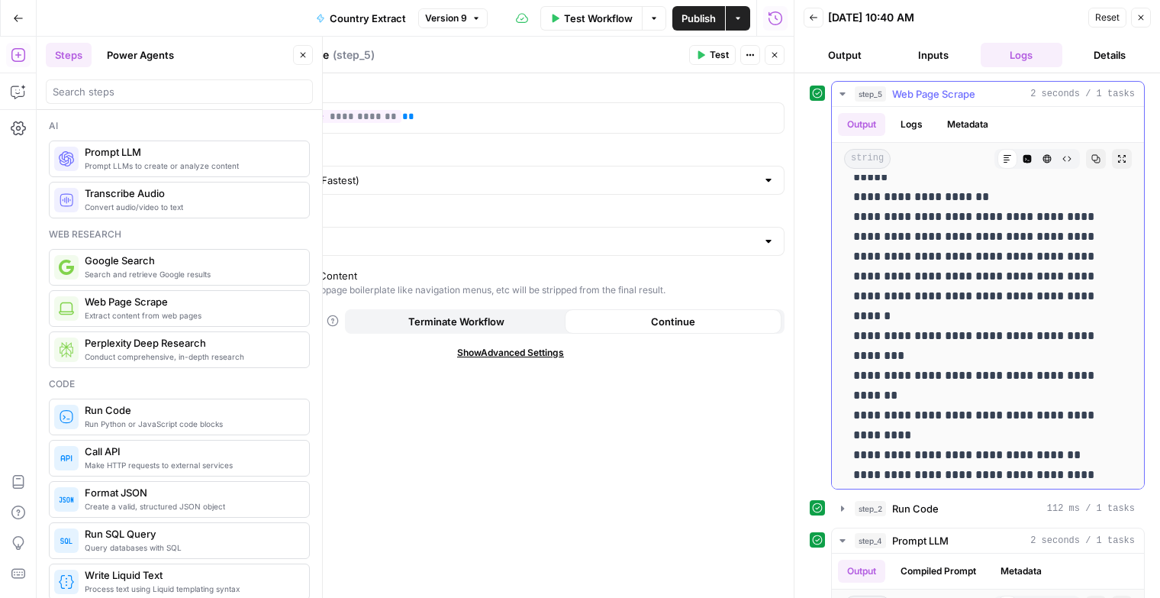
scroll to position [656, 0]
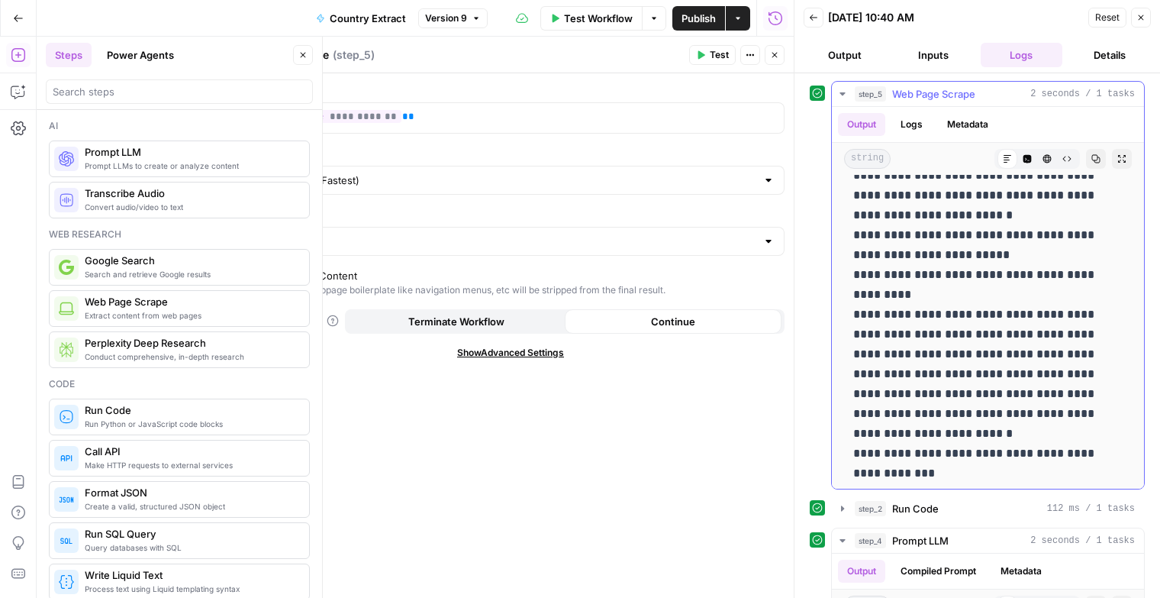
click at [843, 97] on icon "button" at bounding box center [842, 94] width 12 height 12
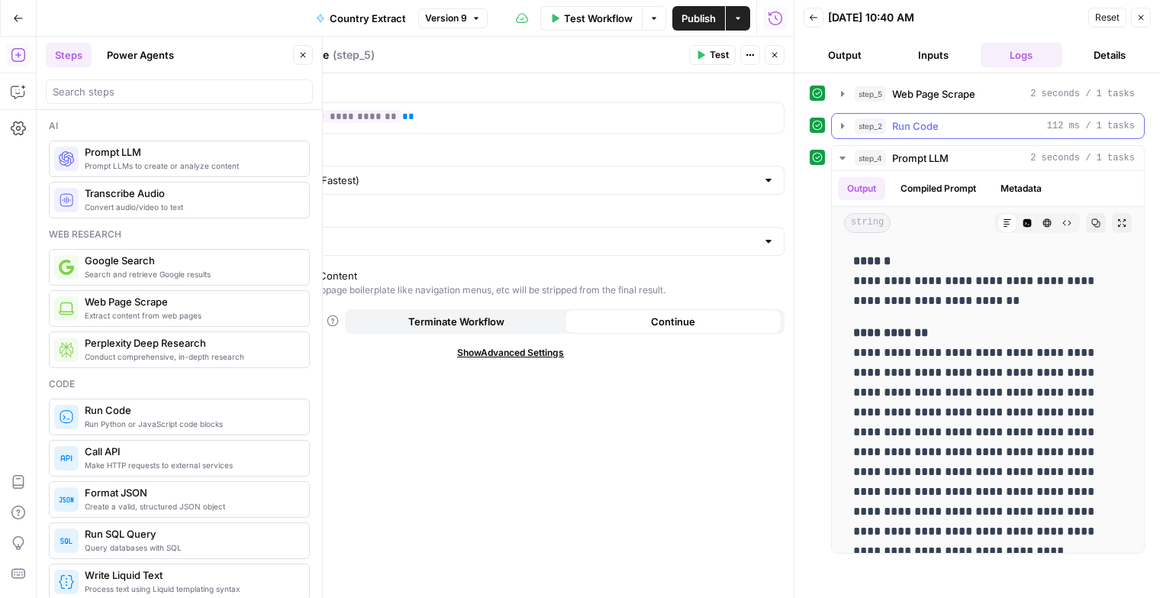
click at [839, 123] on icon "button" at bounding box center [842, 126] width 12 height 12
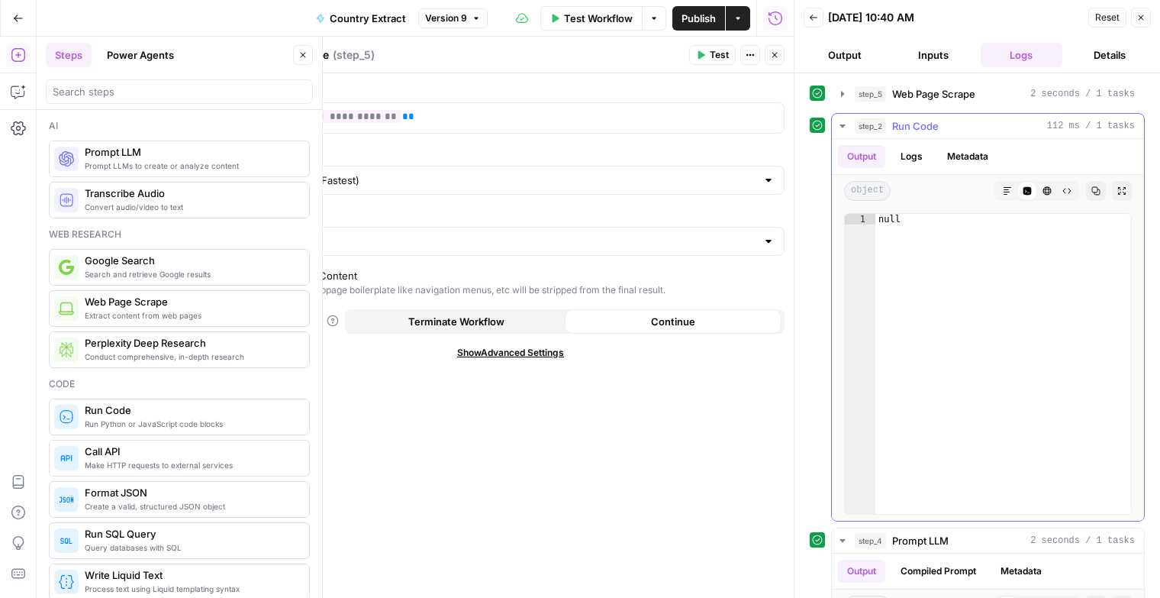
click at [839, 123] on icon "button" at bounding box center [842, 126] width 12 height 12
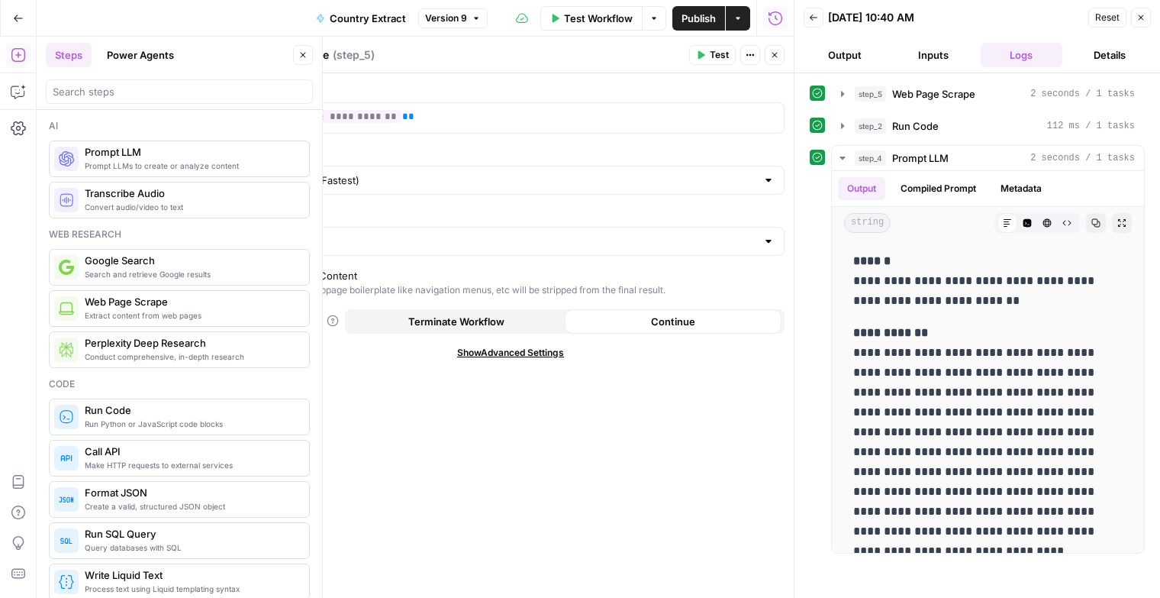
click at [780, 60] on button "Close" at bounding box center [775, 55] width 20 height 20
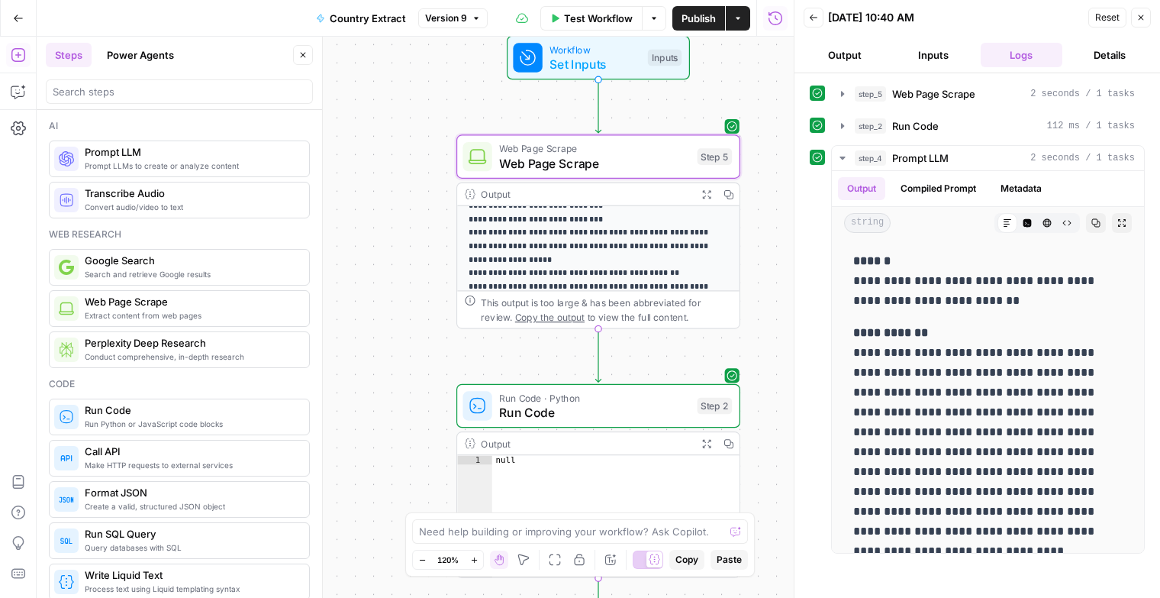
scroll to position [0, 0]
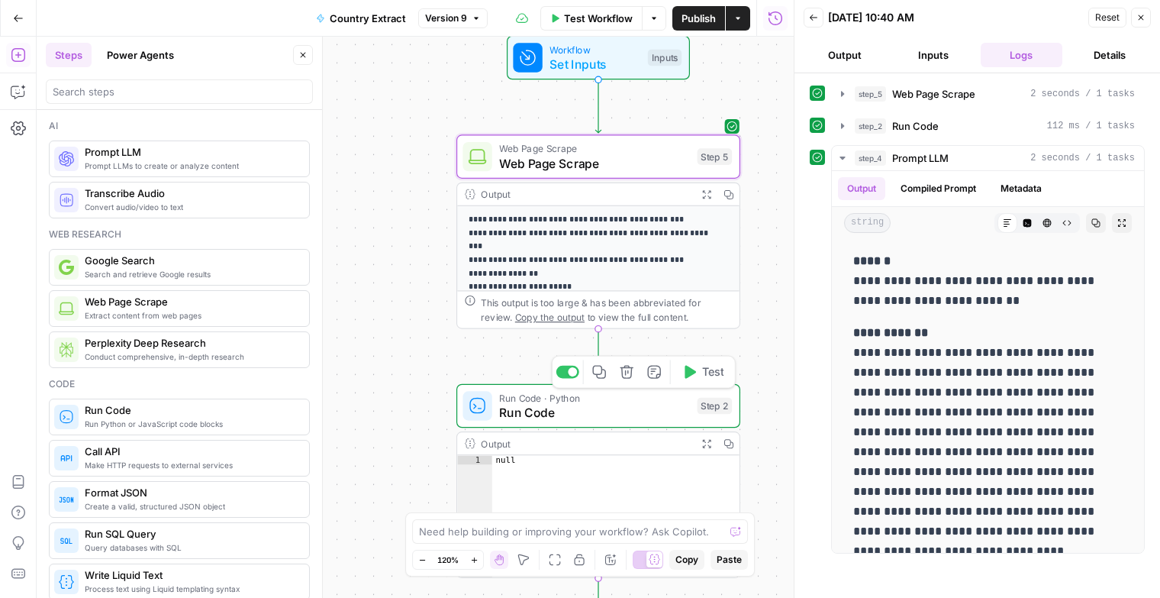
click at [627, 372] on icon "button" at bounding box center [627, 372] width 14 height 14
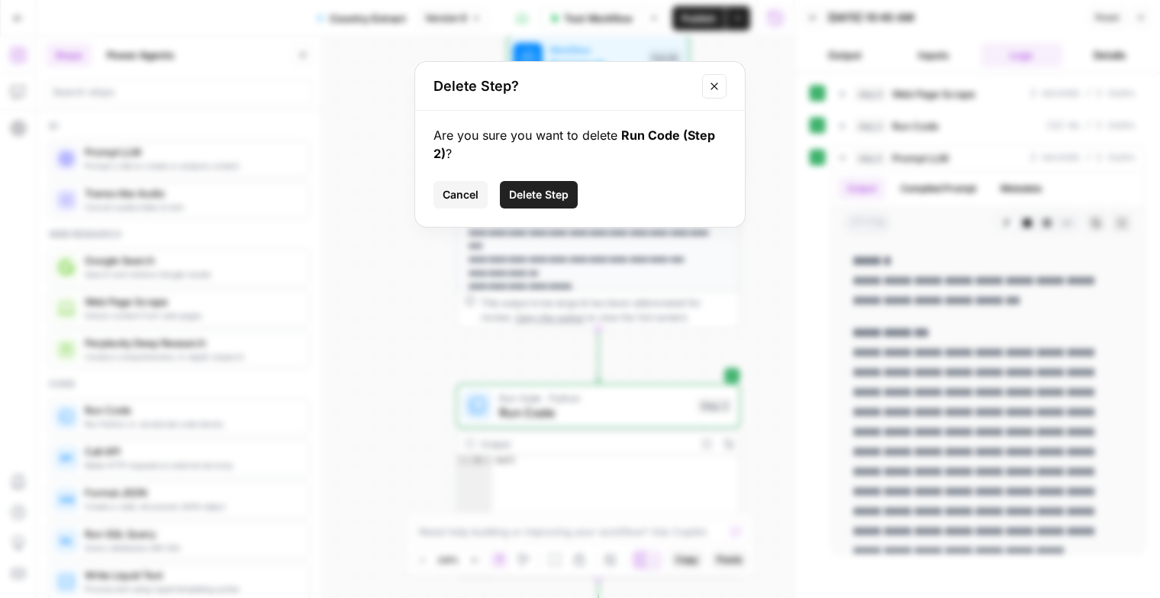
click at [520, 187] on span "Delete Step" at bounding box center [539, 194] width 60 height 15
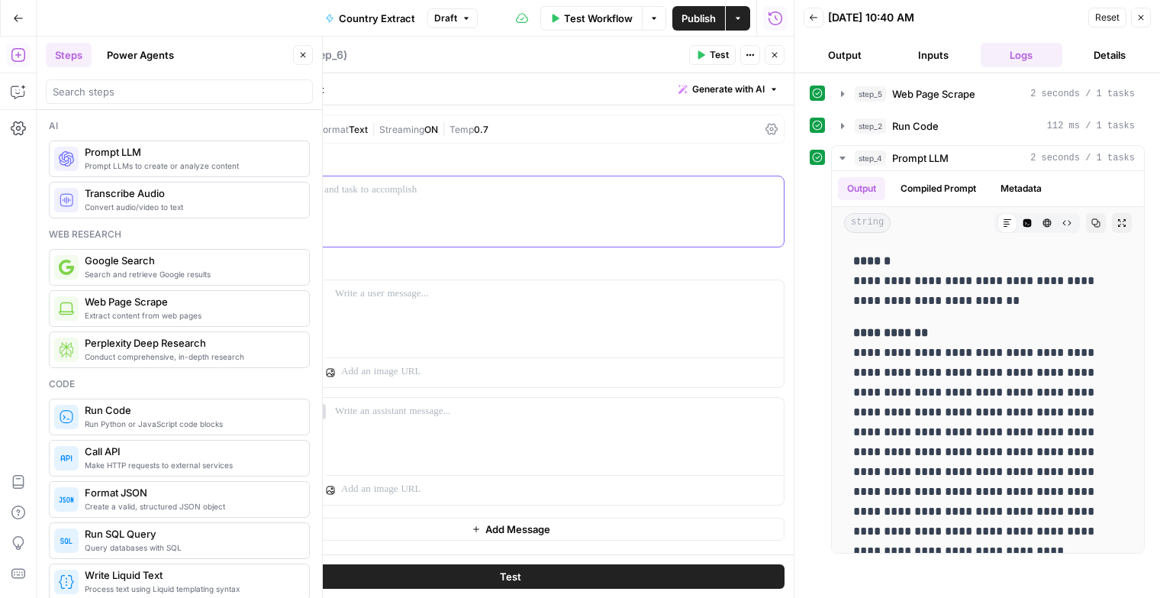
click at [304, 188] on p at bounding box center [510, 189] width 528 height 15
click at [462, 189] on p "******" at bounding box center [510, 189] width 529 height 15
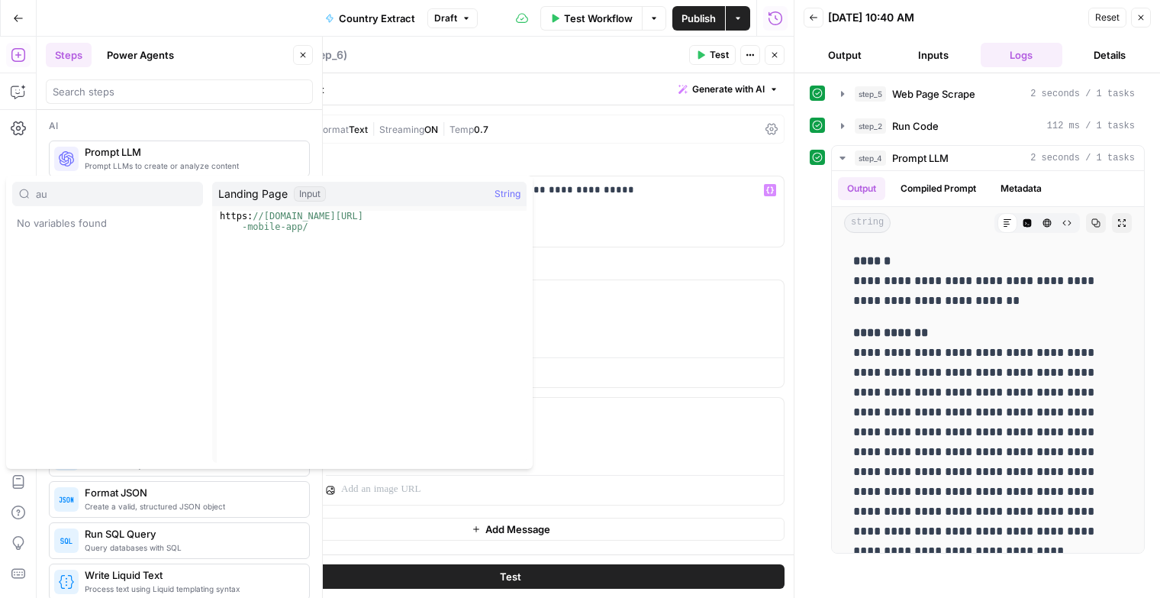
type input "au"
click at [620, 206] on div "**********" at bounding box center [510, 211] width 546 height 70
click at [606, 225] on div "**********" at bounding box center [510, 211] width 546 height 70
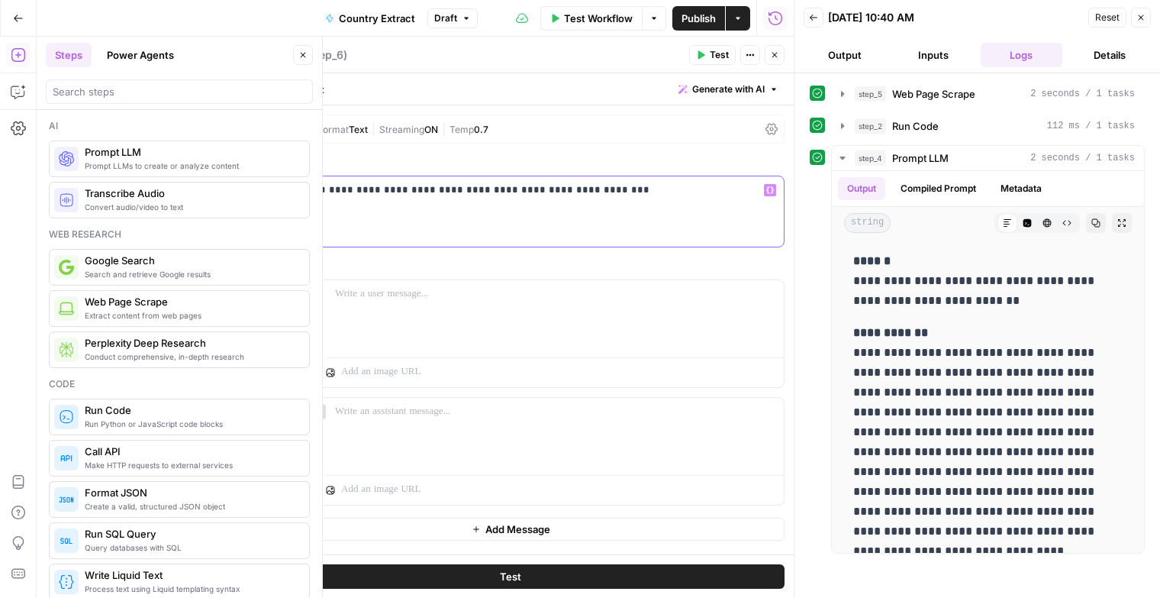
click at [393, 188] on p "**********" at bounding box center [510, 189] width 529 height 15
click at [776, 192] on div "**********" at bounding box center [510, 211] width 546 height 70
click at [766, 189] on icon "button" at bounding box center [770, 190] width 8 height 7
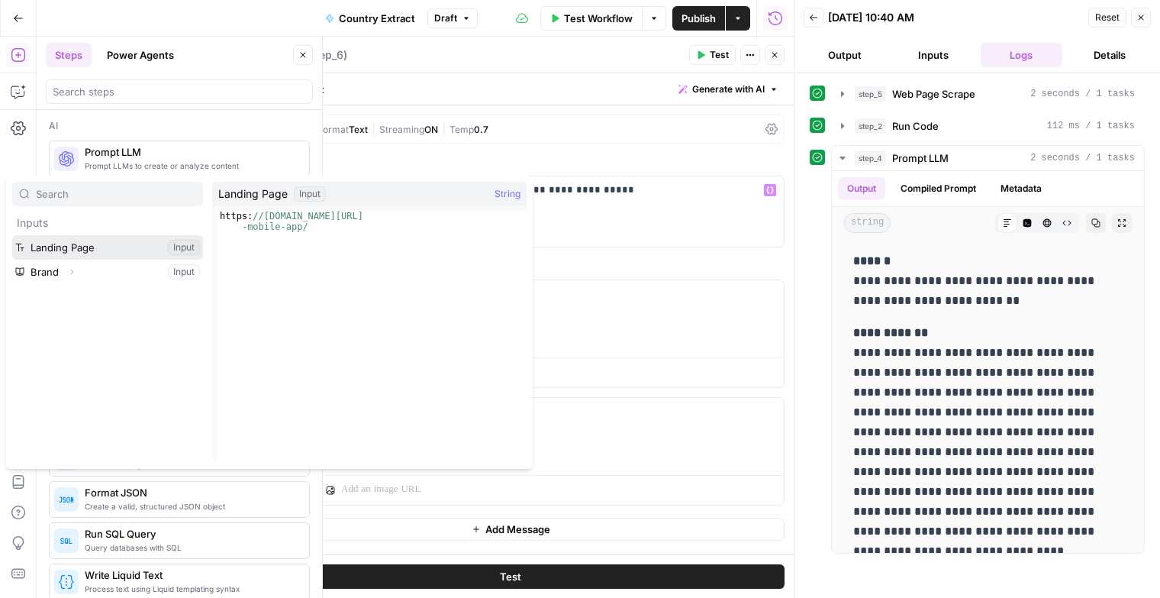
click at [107, 244] on button "Select variable Landing Page" at bounding box center [107, 247] width 191 height 24
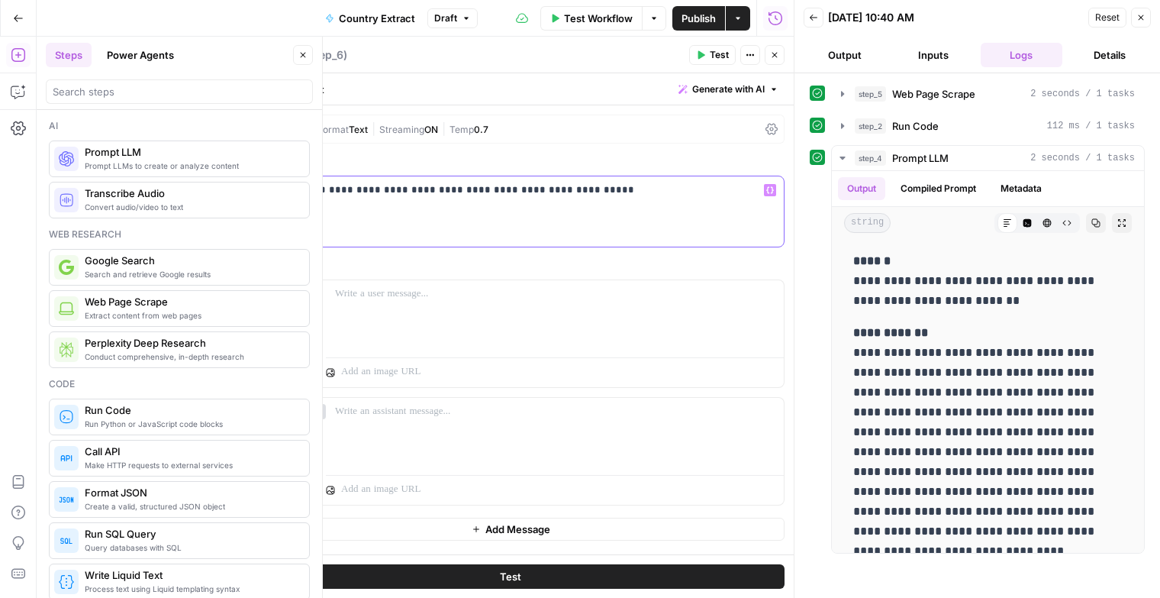
click at [349, 192] on p "**********" at bounding box center [510, 189] width 529 height 15
click at [382, 189] on p "**********" at bounding box center [510, 189] width 529 height 15
click at [380, 193] on p "**********" at bounding box center [510, 189] width 529 height 15
click at [389, 185] on p "**********" at bounding box center [510, 197] width 529 height 31
click at [771, 191] on icon "button" at bounding box center [770, 190] width 8 height 8
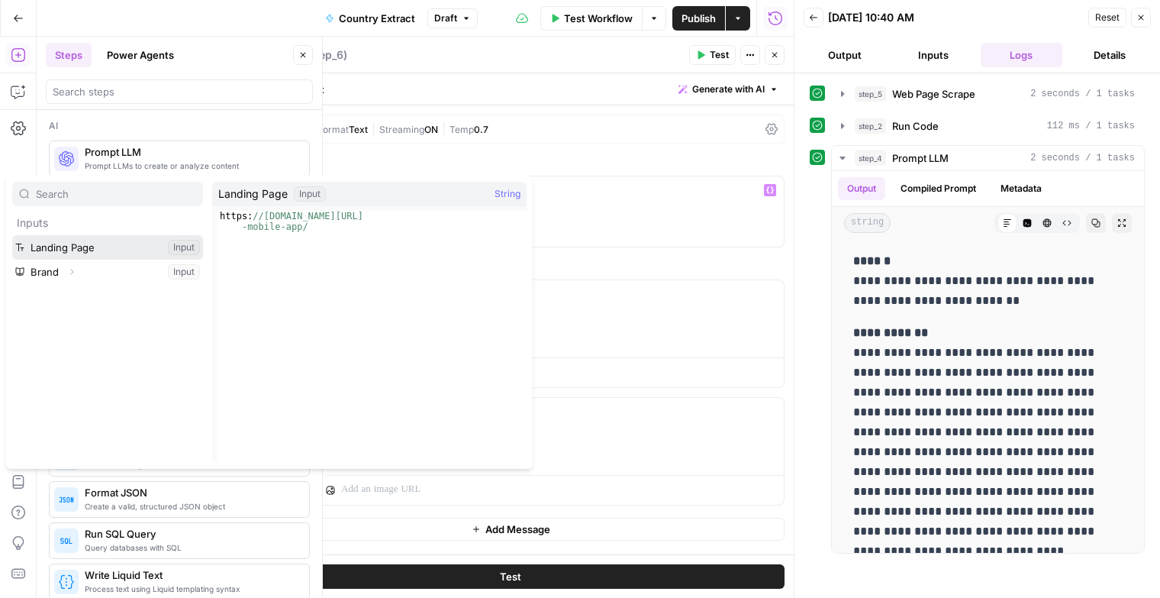
click at [79, 240] on button "Select variable Landing Page" at bounding box center [107, 247] width 191 height 24
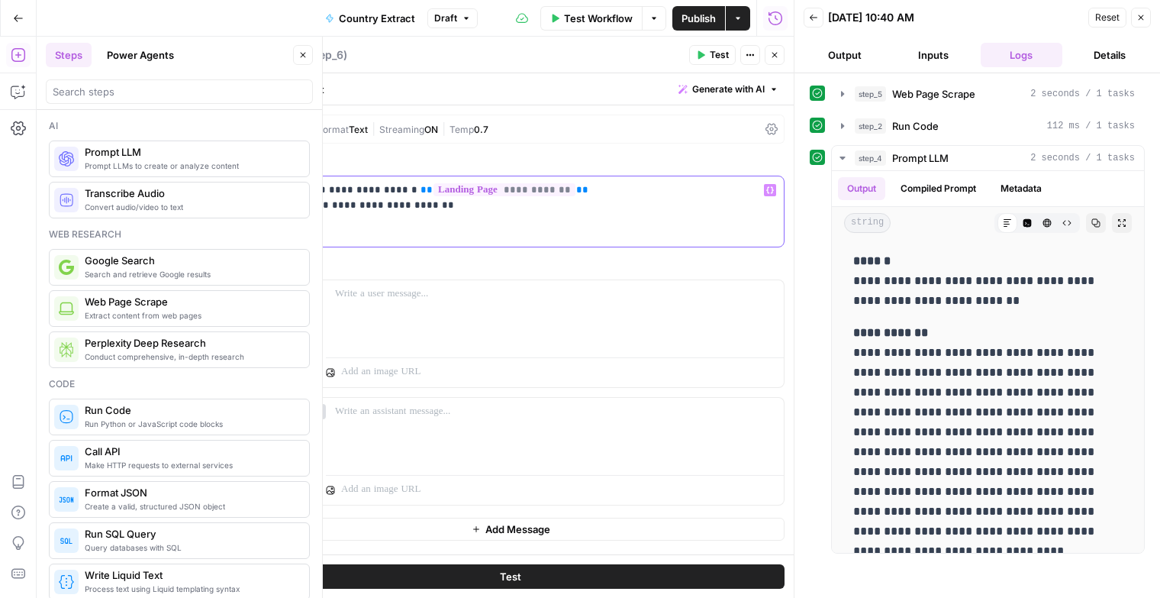
click at [249, 202] on p "**********" at bounding box center [510, 197] width 529 height 31
click at [253, 189] on p "**********" at bounding box center [510, 189] width 529 height 15
click at [333, 216] on div "**********" at bounding box center [510, 211] width 546 height 70
click at [721, 190] on p "**********" at bounding box center [510, 189] width 529 height 15
click at [408, 304] on div at bounding box center [555, 315] width 458 height 70
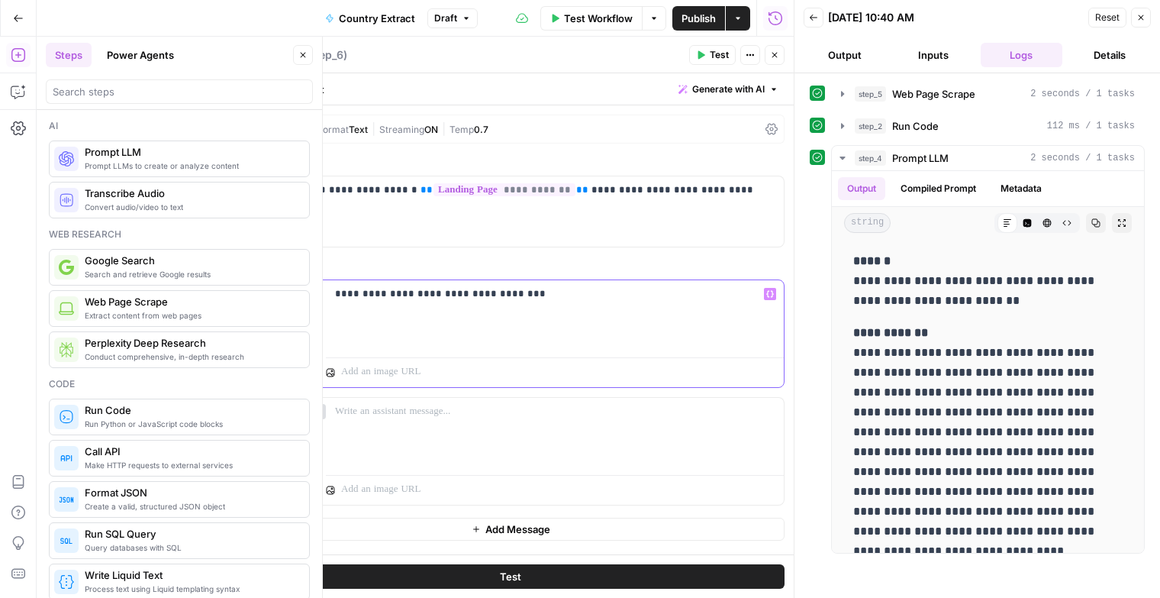
click at [401, 292] on p "**********" at bounding box center [555, 293] width 440 height 15
click at [407, 295] on p "**********" at bounding box center [555, 293] width 440 height 15
click at [591, 289] on p "**********" at bounding box center [555, 293] width 440 height 15
click at [571, 568] on button "Test" at bounding box center [511, 576] width 548 height 24
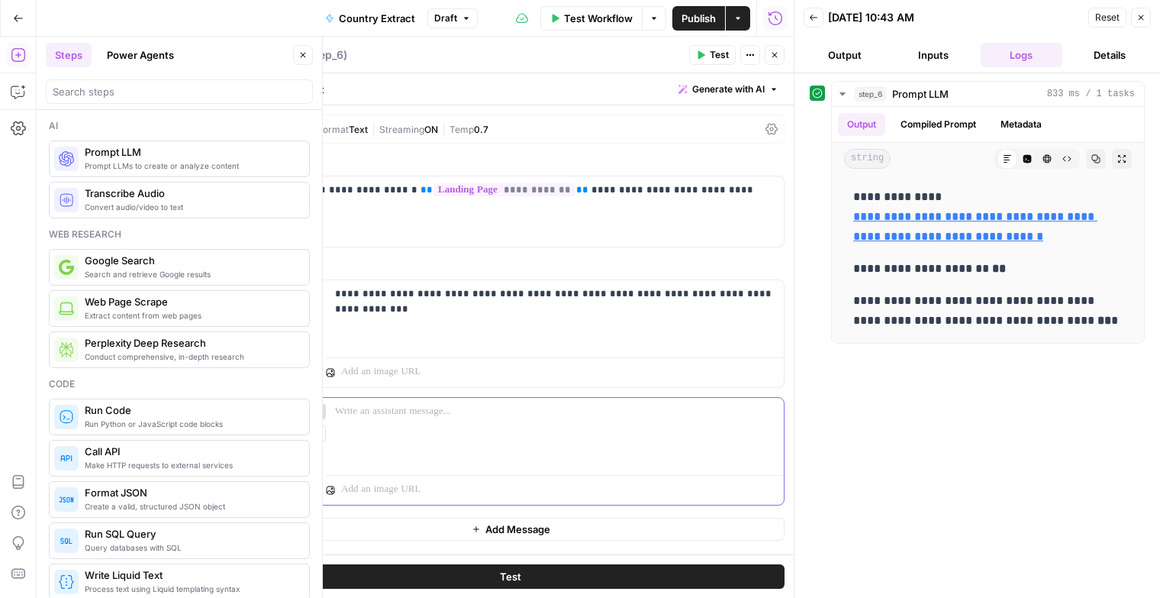
click at [296, 408] on button "assistant" at bounding box center [294, 411] width 64 height 15
click at [13, 18] on icon "button" at bounding box center [18, 18] width 11 height 11
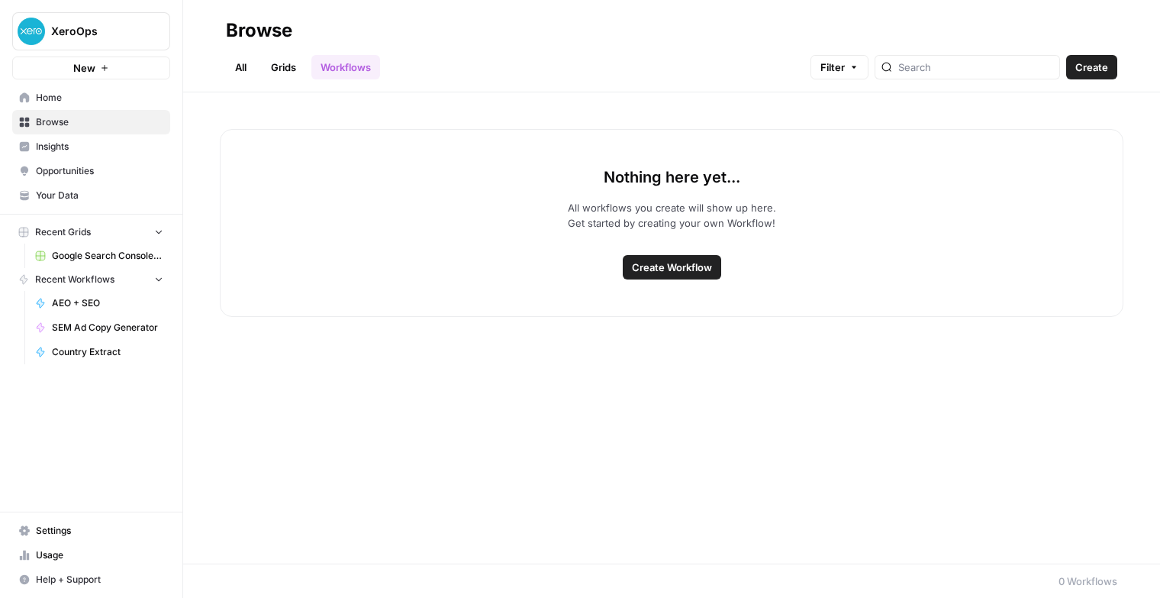
click at [329, 70] on link "Workflows" at bounding box center [345, 67] width 69 height 24
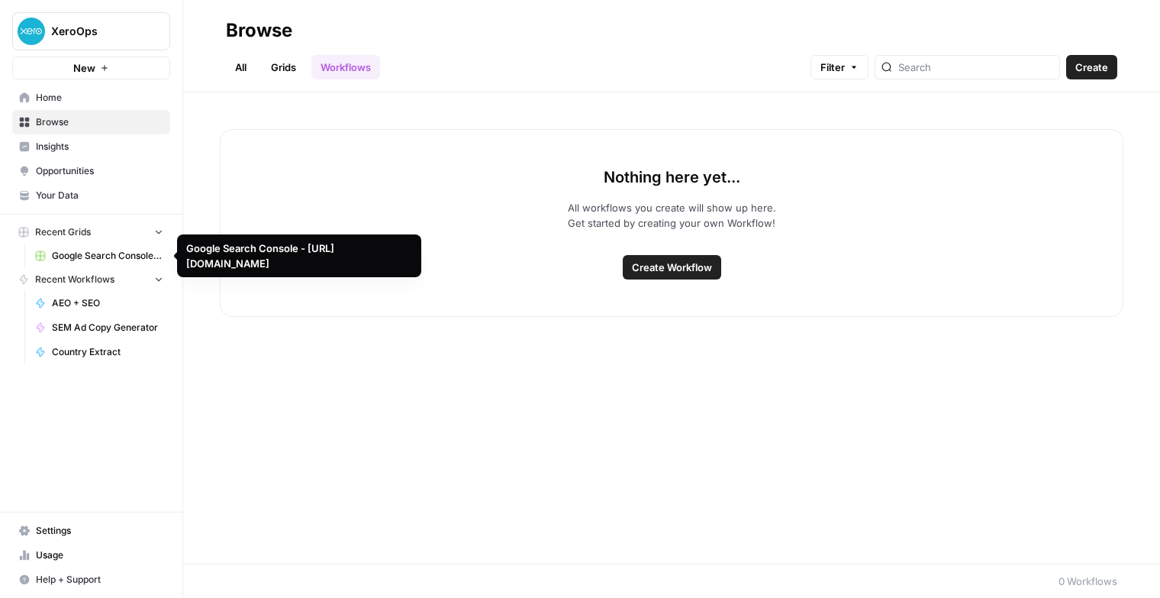
click at [79, 259] on span "Google Search Console - [URL][DOMAIN_NAME]" at bounding box center [107, 256] width 111 height 14
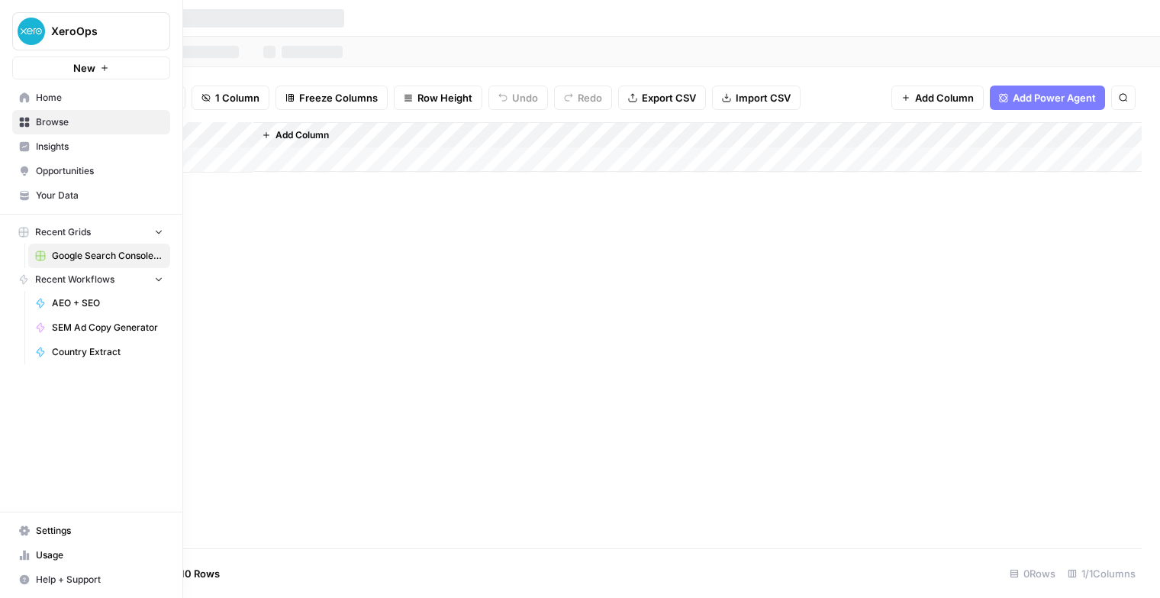
click at [21, 103] on link "Home" at bounding box center [91, 97] width 158 height 24
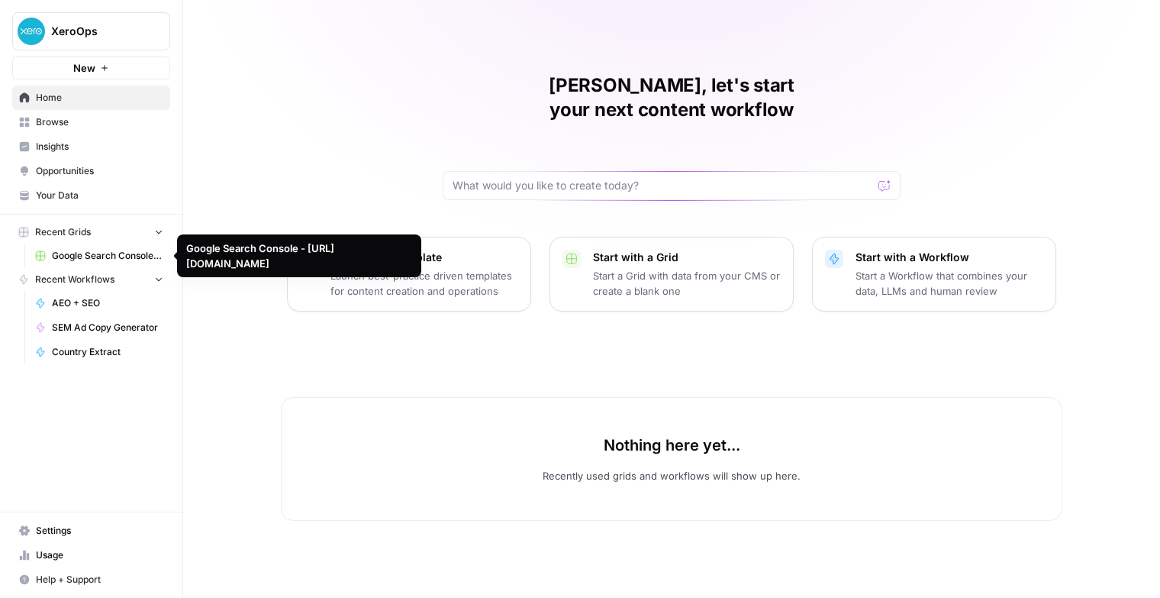
click at [69, 253] on span "Google Search Console - [URL][DOMAIN_NAME]" at bounding box center [107, 256] width 111 height 14
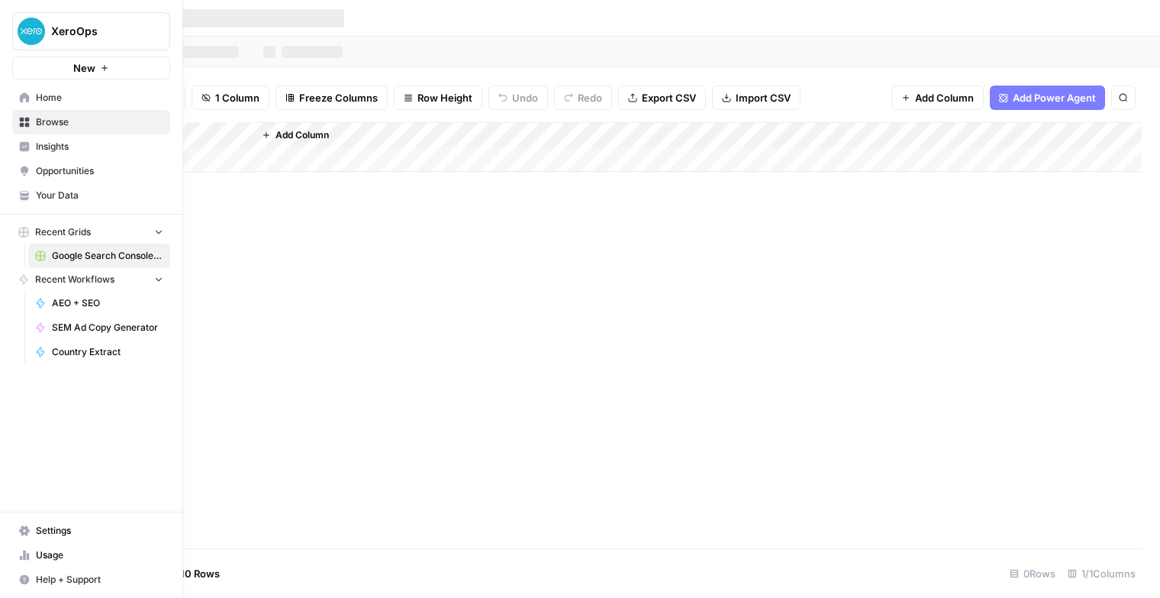
click at [38, 150] on span "Insights" at bounding box center [99, 147] width 127 height 14
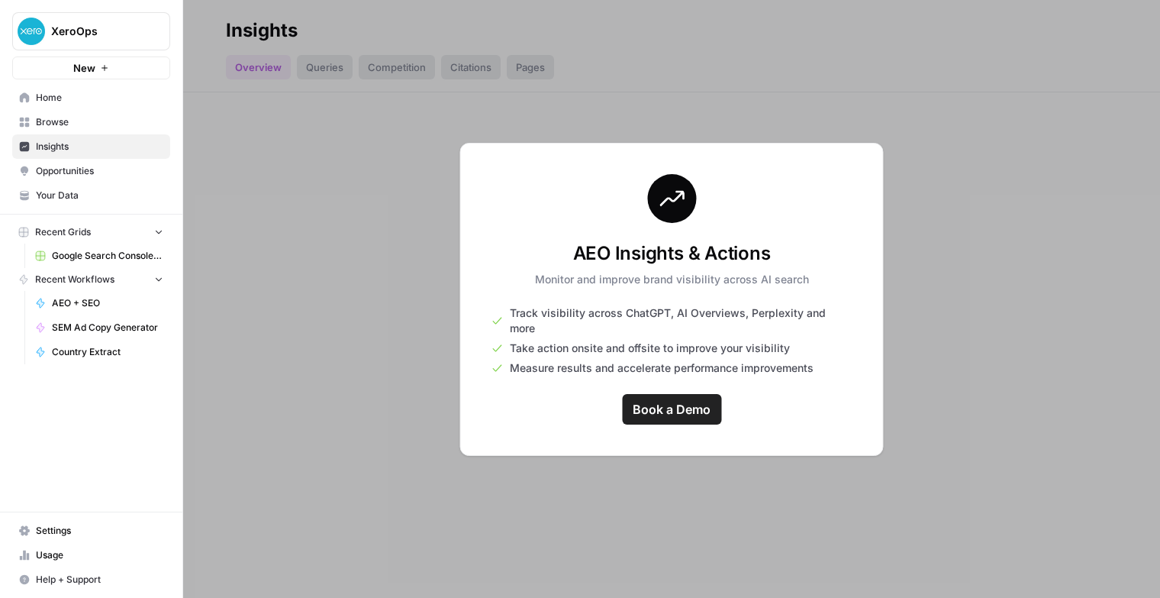
click at [284, 345] on div at bounding box center [671, 299] width 977 height 598
click at [328, 246] on div at bounding box center [671, 299] width 977 height 598
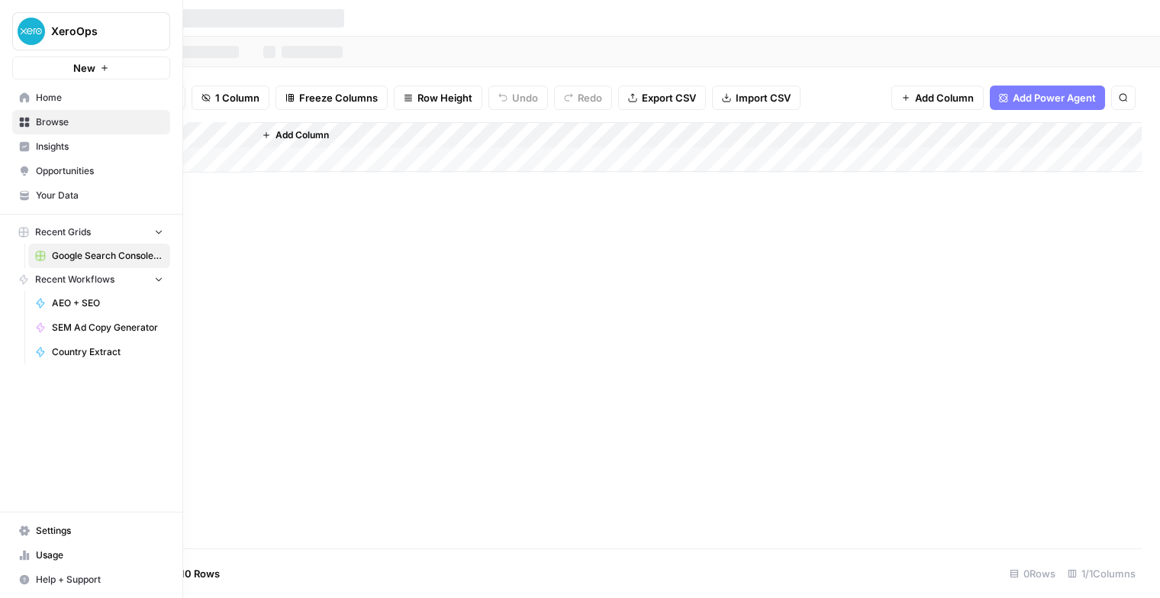
click at [40, 127] on span "Browse" at bounding box center [99, 122] width 127 height 14
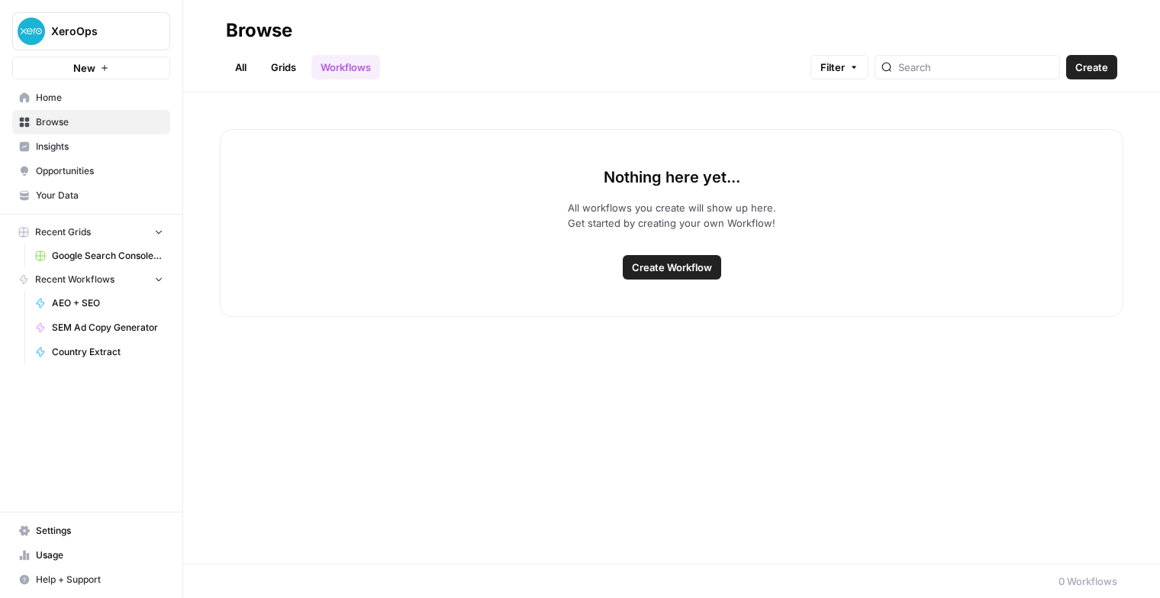
click at [241, 59] on link "All" at bounding box center [241, 67] width 30 height 24
click at [98, 26] on span "XeroOps" at bounding box center [97, 31] width 92 height 15
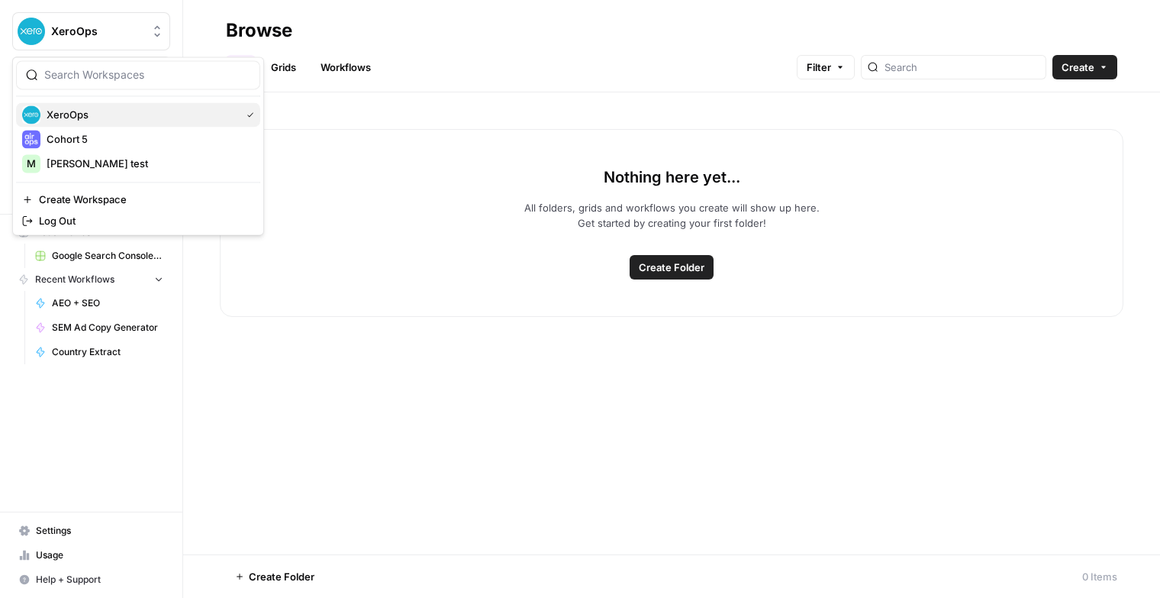
click at [73, 113] on span "XeroOps" at bounding box center [141, 114] width 188 height 15
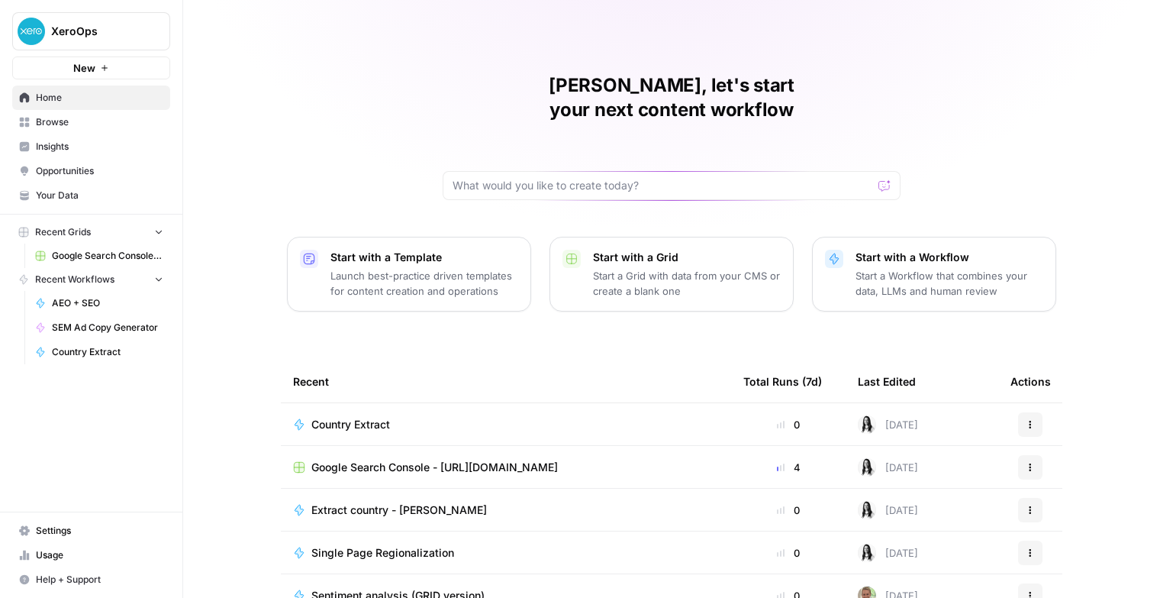
click at [1032, 132] on div "Marie, let's start your next content workflow Start with a Template Launch best…" at bounding box center [671, 363] width 977 height 727
click at [349, 417] on span "Country Extract" at bounding box center [350, 424] width 79 height 15
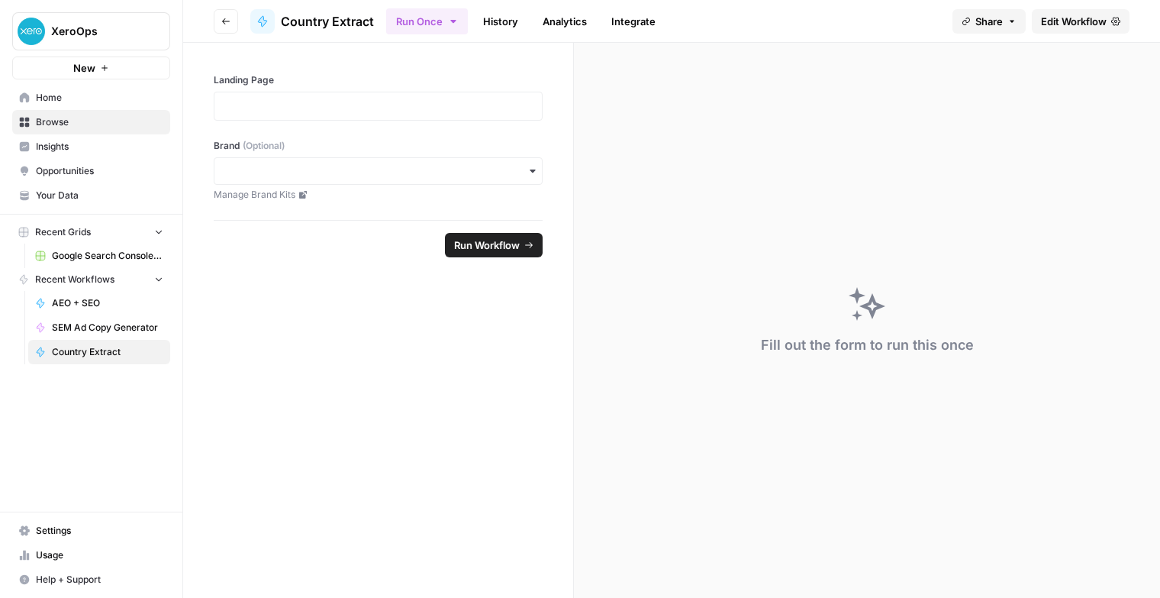
click at [220, 14] on button "Go back" at bounding box center [226, 21] width 24 height 24
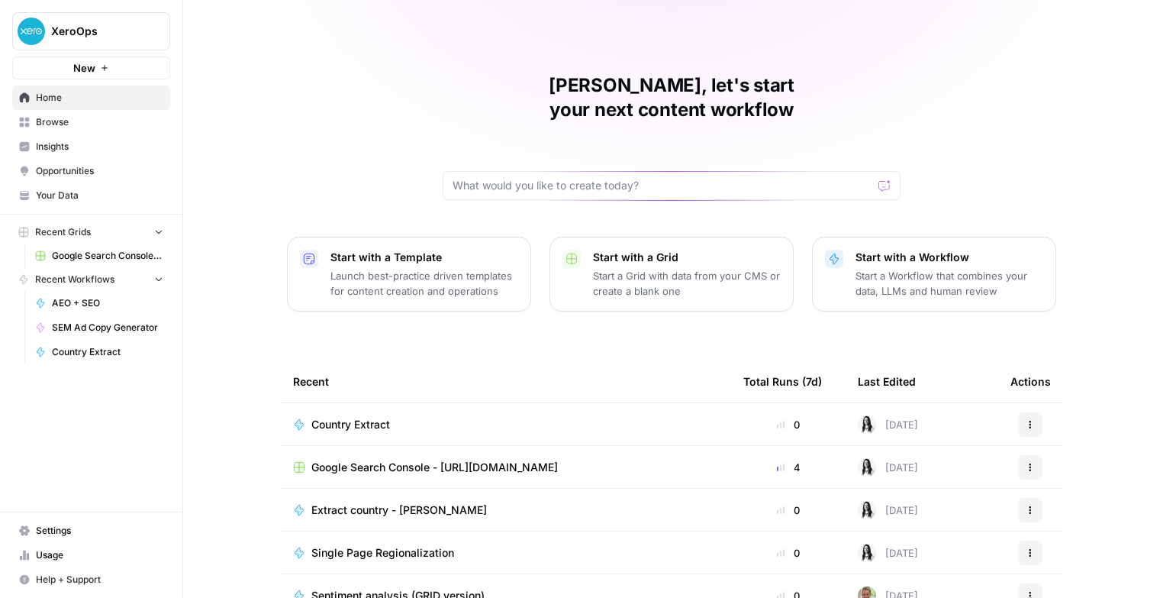
click at [334, 417] on span "Country Extract" at bounding box center [350, 424] width 79 height 15
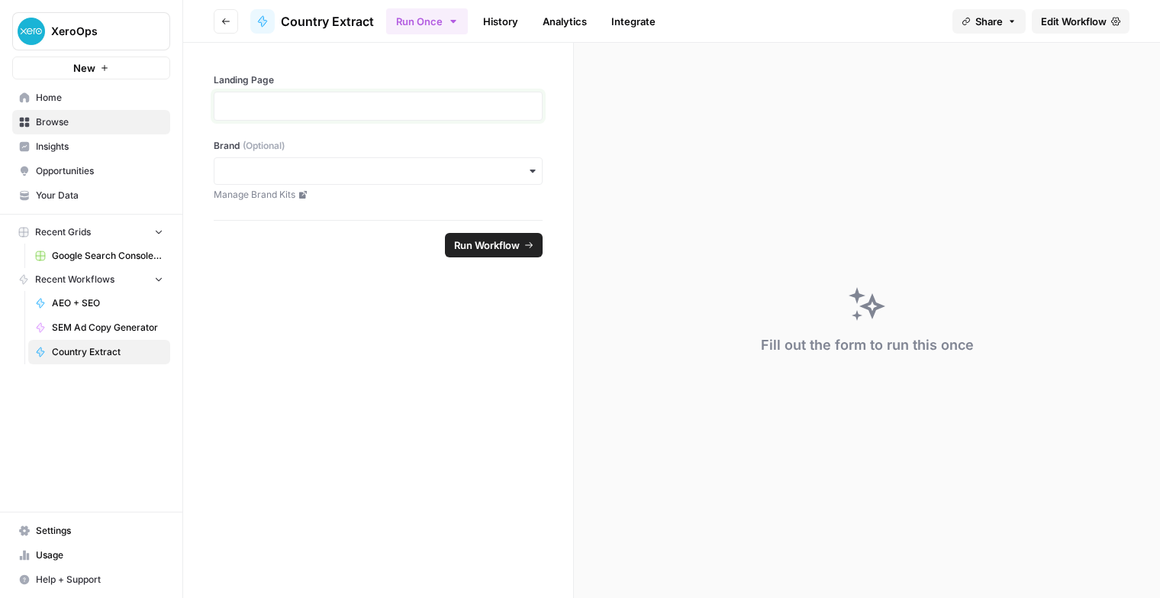
click at [269, 100] on p at bounding box center [378, 105] width 309 height 15
click at [295, 166] on input "Brand (Optional)" at bounding box center [378, 170] width 309 height 15
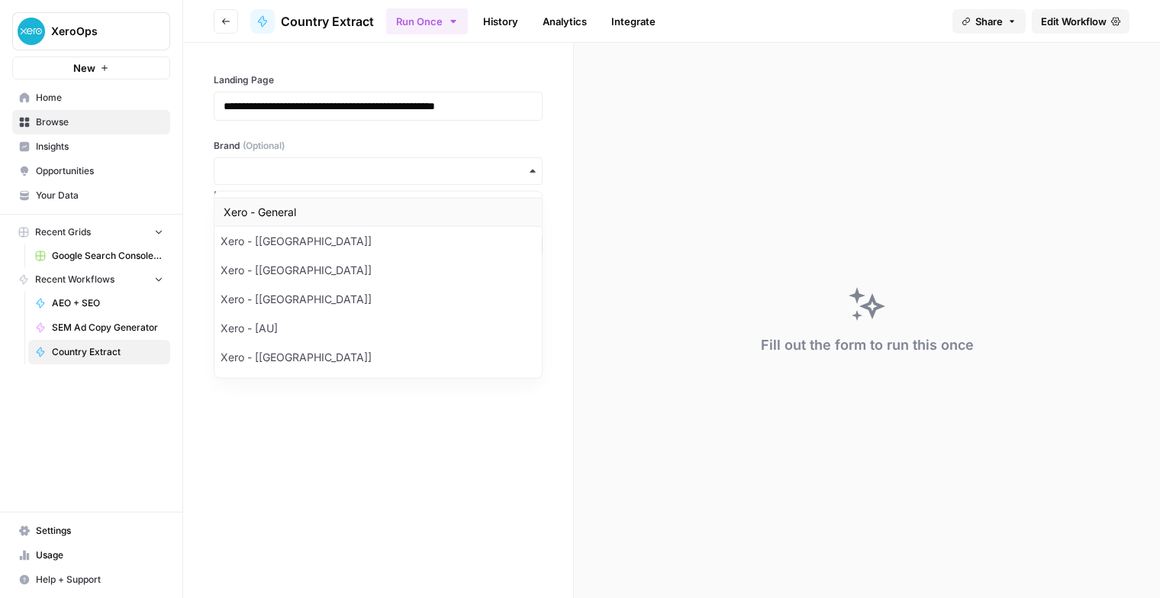
click at [269, 211] on div "Xero - General" at bounding box center [377, 212] width 327 height 29
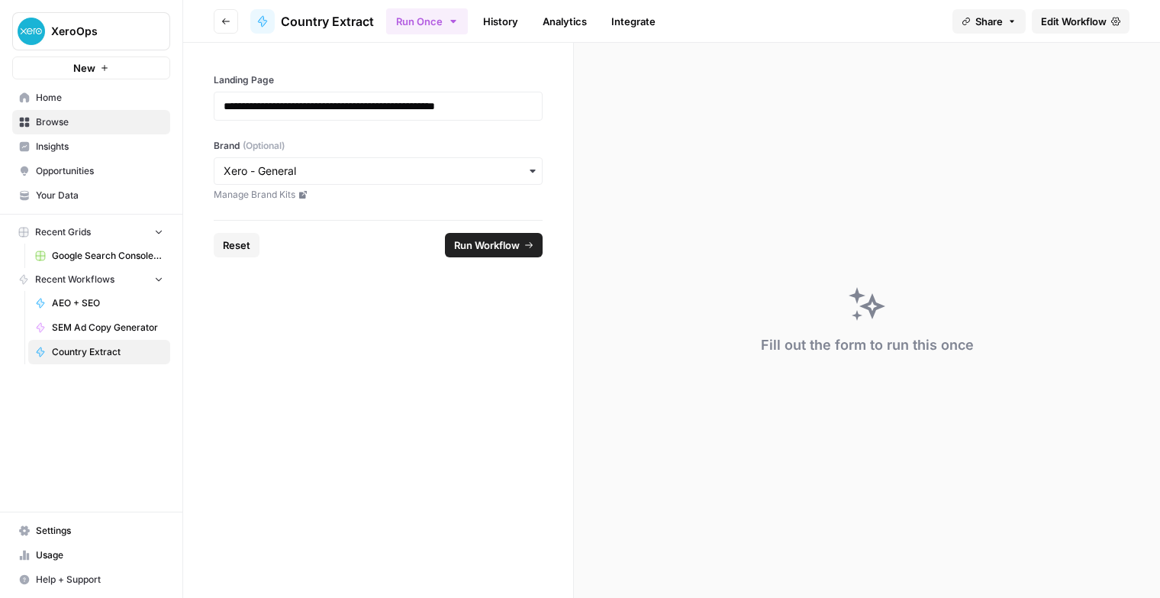
click at [461, 239] on span "Run Workflow" at bounding box center [487, 244] width 66 height 15
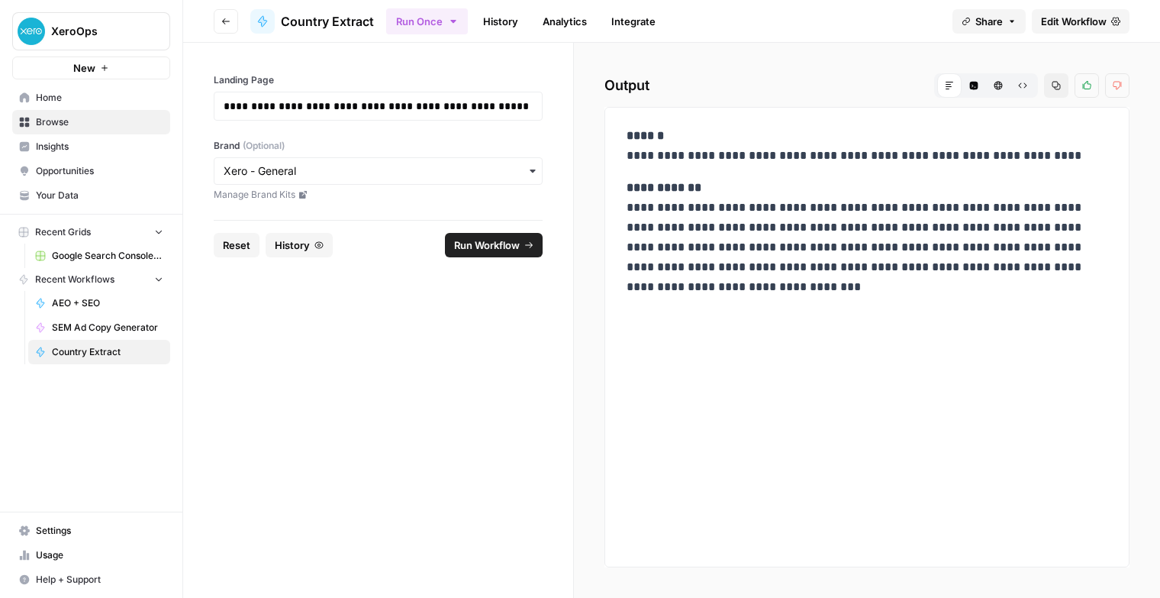
click at [308, 12] on span "Country Extract" at bounding box center [327, 21] width 93 height 18
click at [1056, 24] on span "Edit Workflow" at bounding box center [1074, 21] width 66 height 15
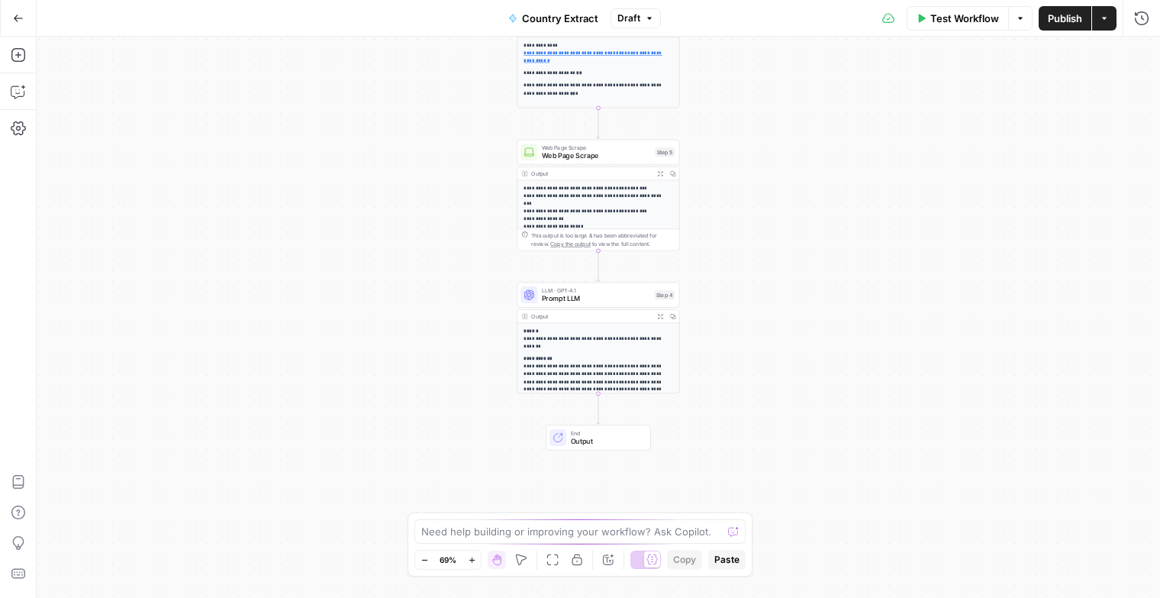
click at [592, 438] on span "Output" at bounding box center [606, 441] width 71 height 11
click at [757, 140] on div "**********" at bounding box center [598, 317] width 1123 height 561
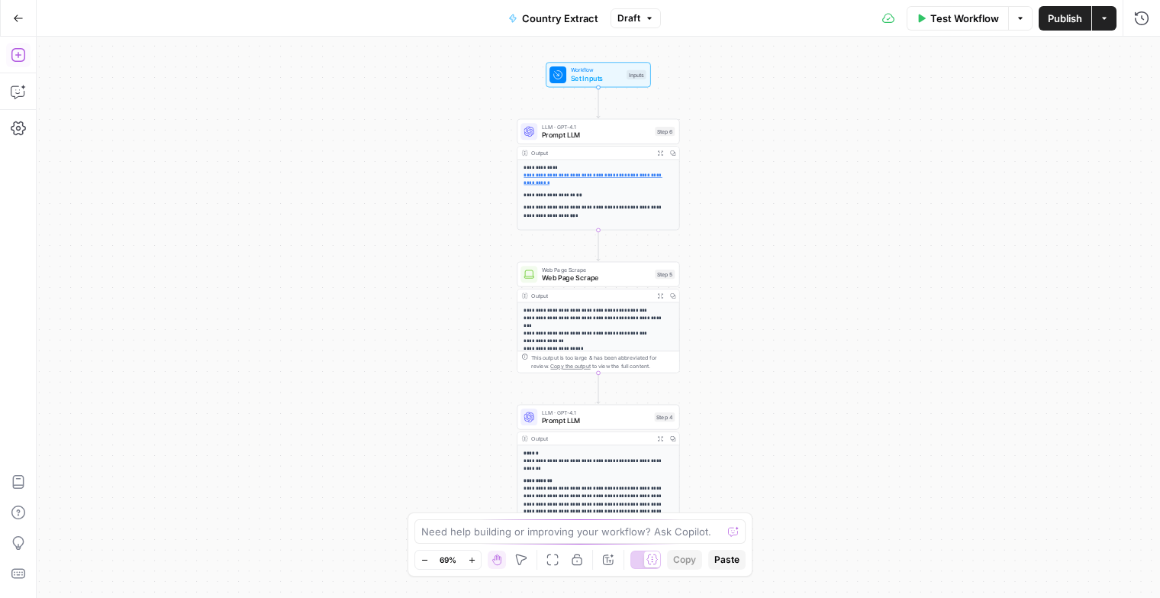
click at [14, 55] on icon "button" at bounding box center [18, 54] width 15 height 15
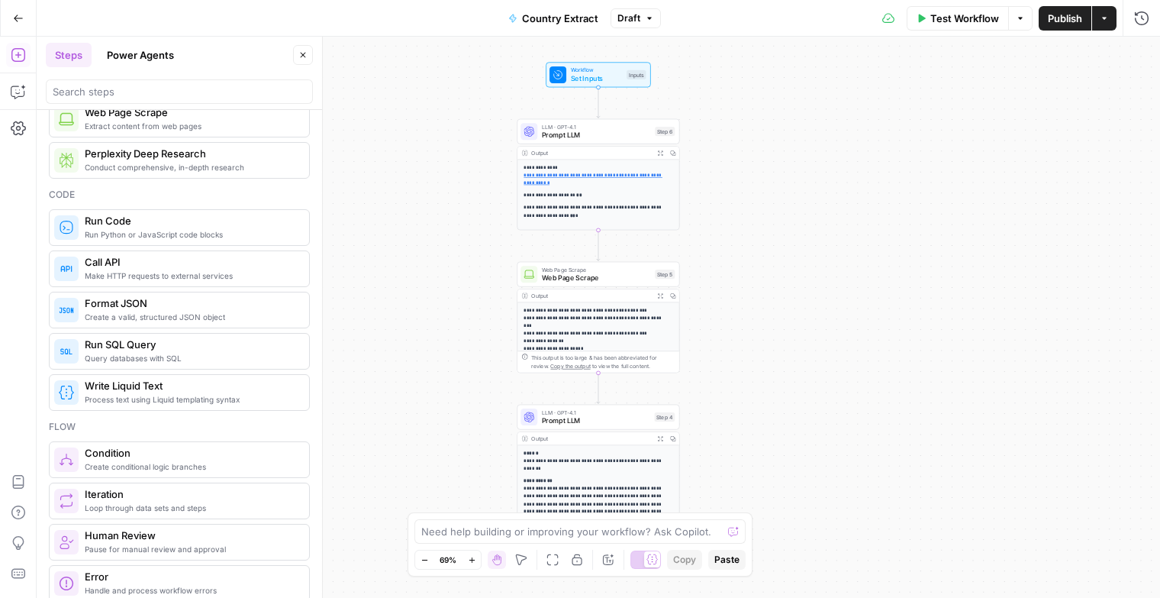
scroll to position [198, 0]
